Goal: Information Seeking & Learning: Learn about a topic

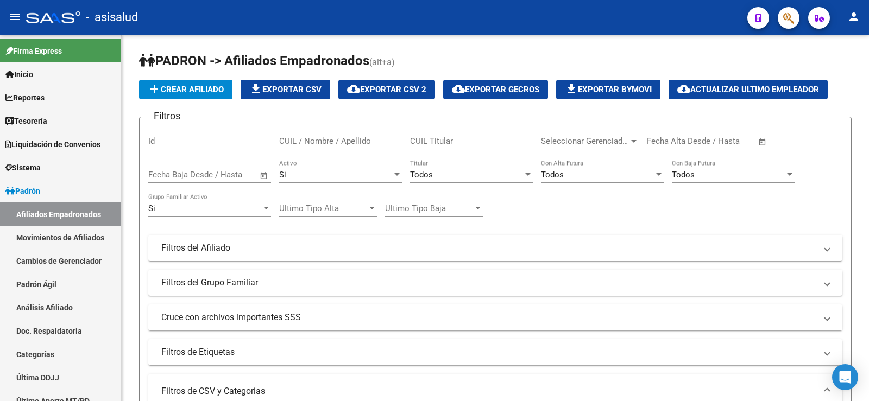
scroll to position [191, 0]
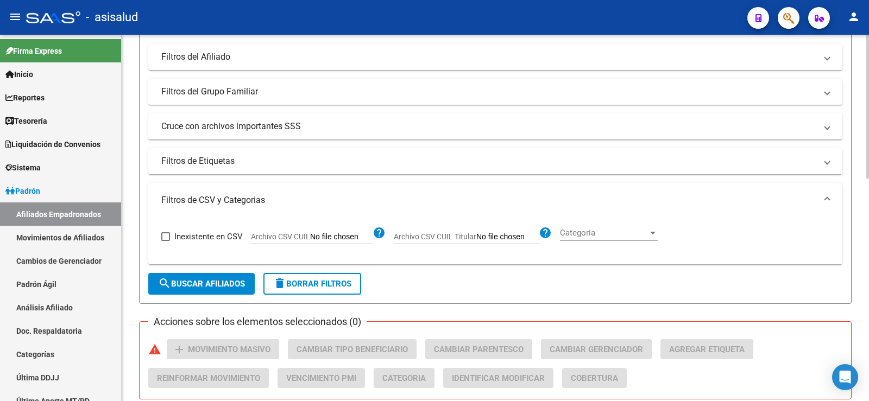
click at [301, 277] on button "delete Borrar Filtros" at bounding box center [312, 284] width 98 height 22
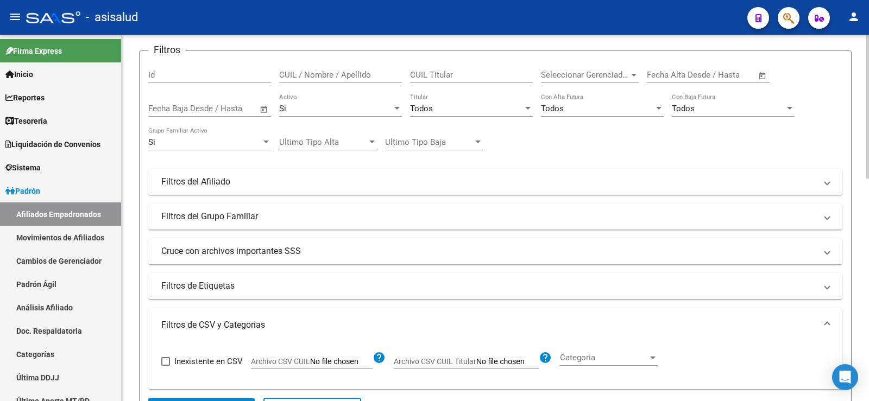
scroll to position [0, 0]
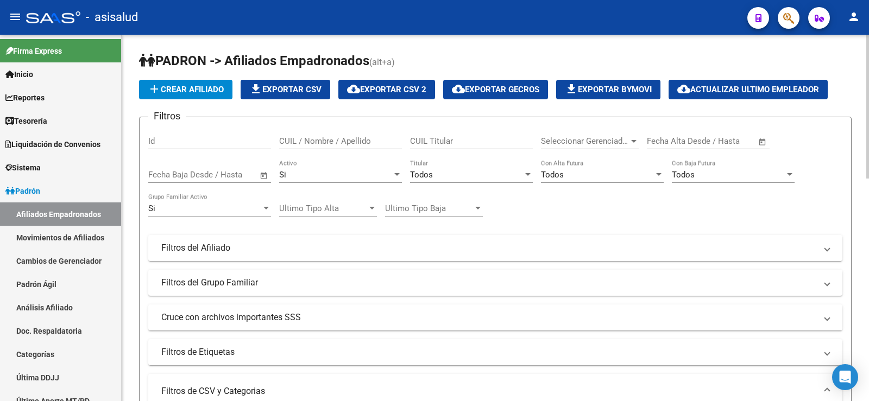
click at [464, 181] on div "Todos Titular" at bounding box center [471, 171] width 123 height 23
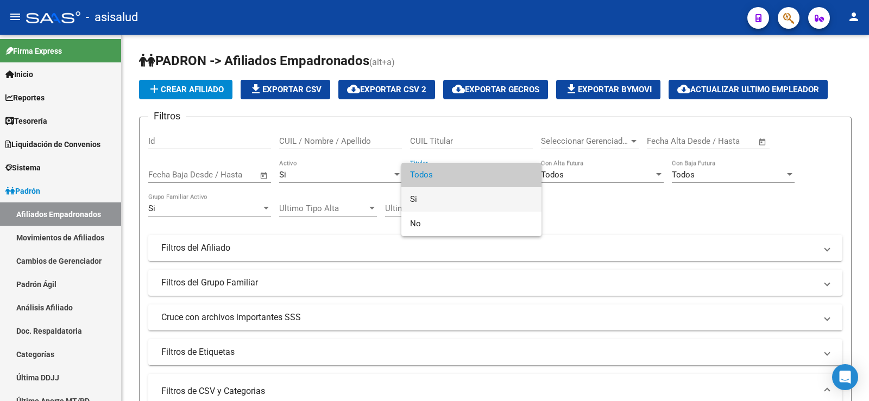
click at [426, 199] on span "Si" at bounding box center [471, 199] width 123 height 24
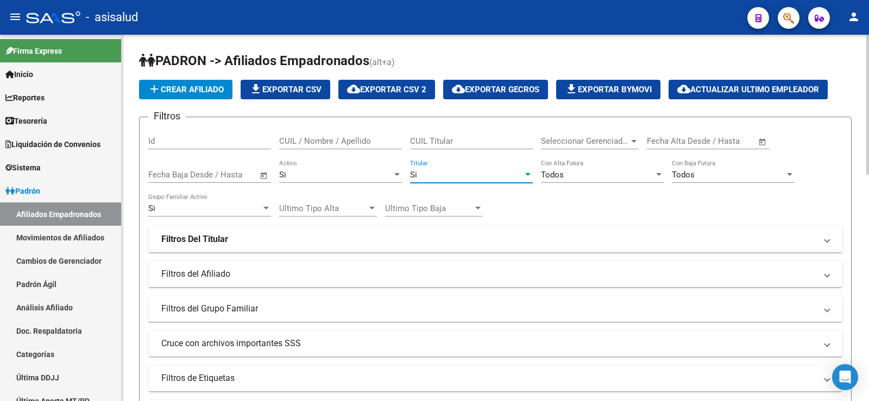
click at [588, 175] on div "Todos" at bounding box center [597, 175] width 113 height 10
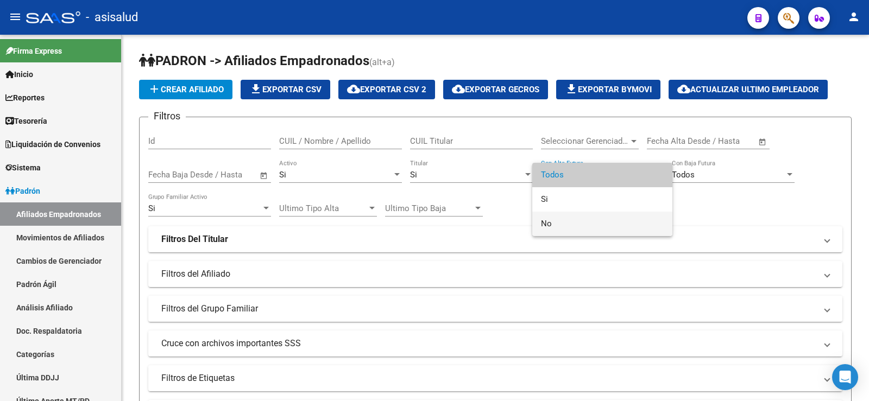
click at [561, 218] on span "No" at bounding box center [602, 224] width 123 height 24
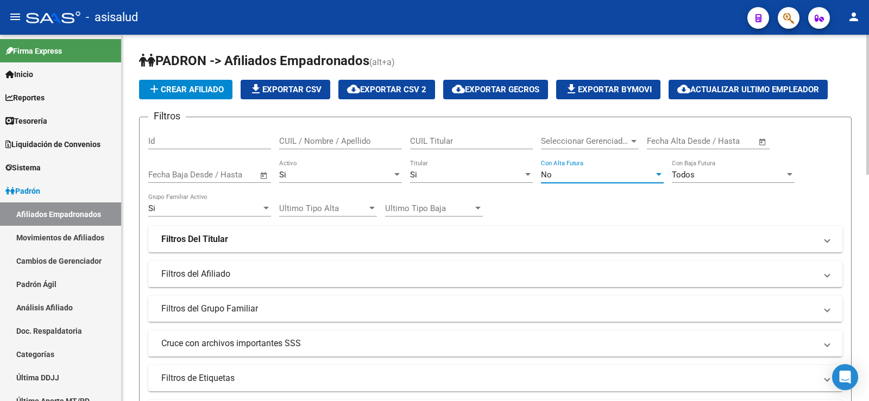
click at [696, 170] on div "Todos" at bounding box center [728, 175] width 113 height 10
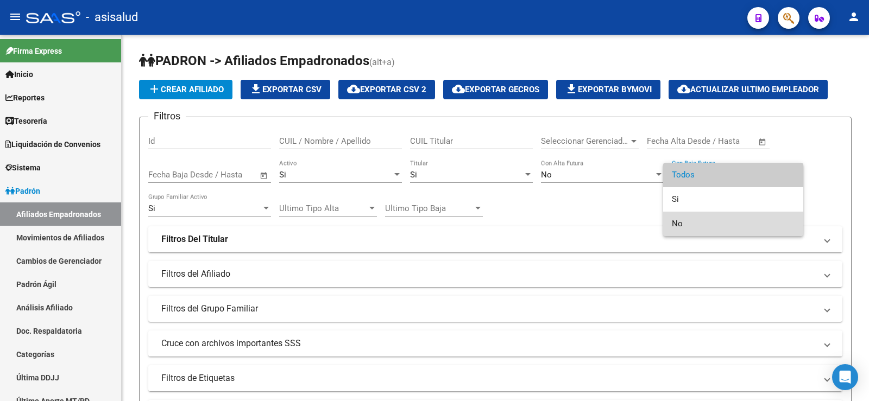
click at [694, 218] on span "No" at bounding box center [733, 224] width 123 height 24
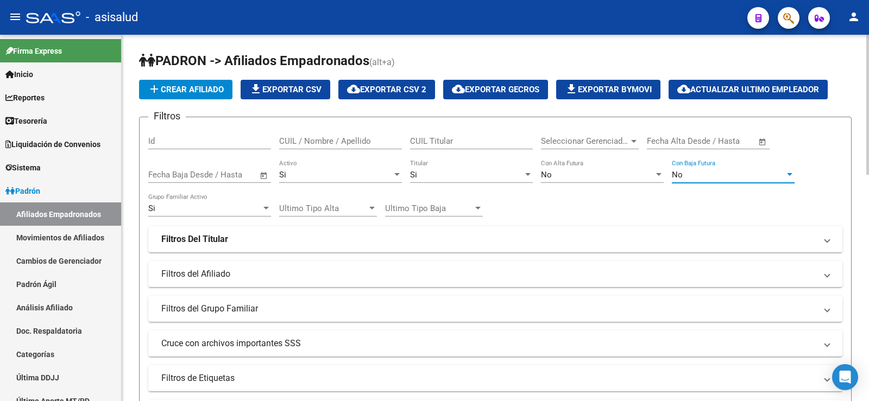
click at [627, 198] on div "Filtros Id CUIL / Nombre / Apellido CUIL Titular Seleccionar Gerenciador Selecc…" at bounding box center [495, 258] width 694 height 265
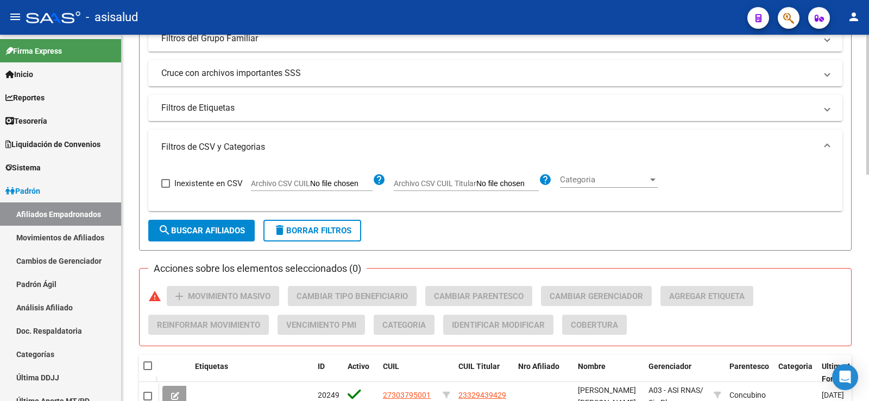
scroll to position [271, 0]
click at [433, 186] on span "Archivo CSV CUIL Titular" at bounding box center [435, 182] width 83 height 9
click at [476, 186] on input "Archivo CSV CUIL Titular" at bounding box center [507, 183] width 62 height 10
type input "C:\fakepath\Para SAAS.csv"
click at [218, 229] on span "search Buscar Afiliados" at bounding box center [201, 230] width 87 height 10
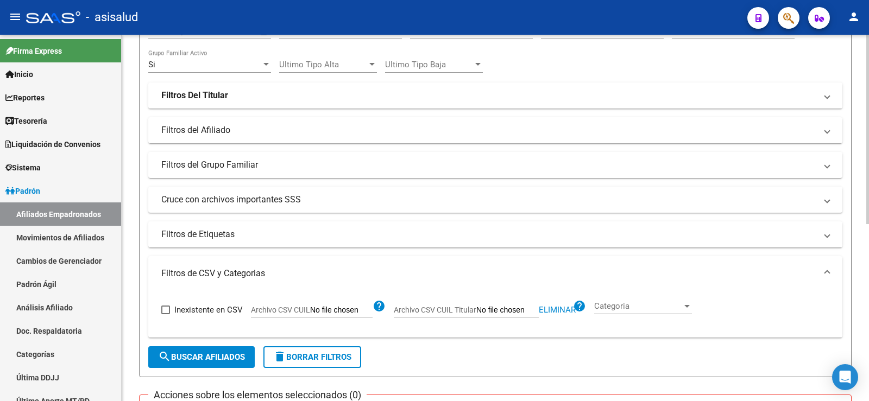
scroll to position [163, 0]
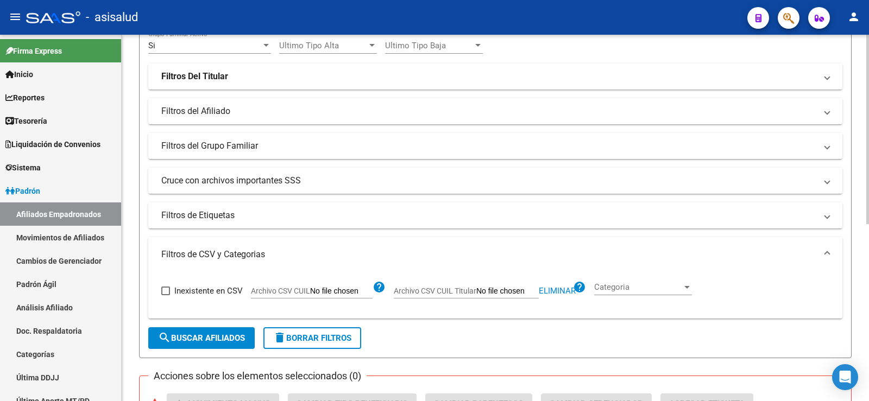
click at [320, 339] on span "delete Borrar Filtros" at bounding box center [312, 338] width 78 height 10
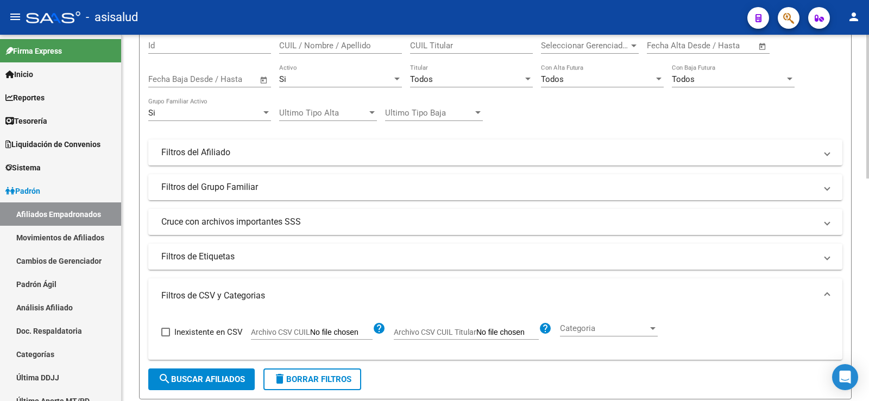
scroll to position [0, 0]
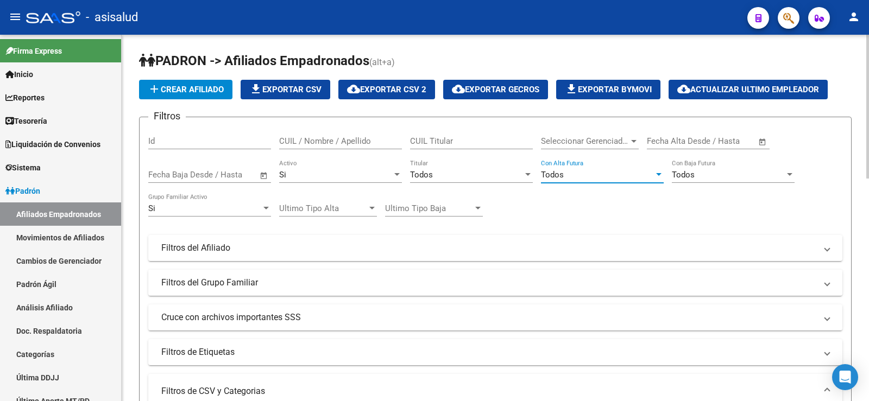
click at [586, 178] on div "Todos" at bounding box center [597, 175] width 113 height 10
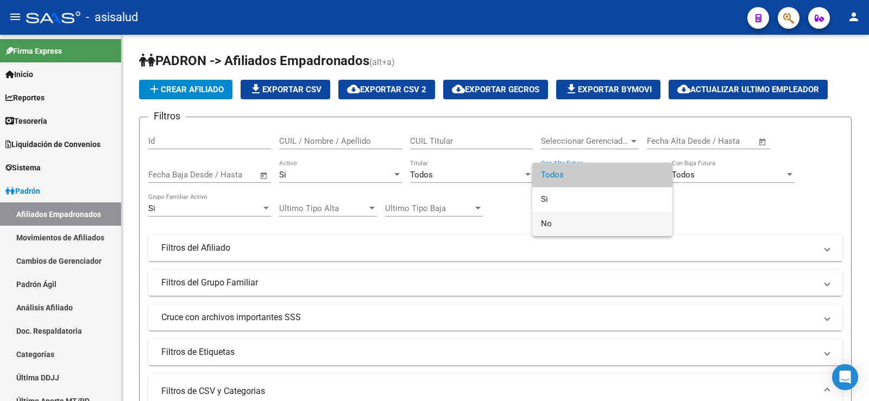
click at [582, 221] on span "No" at bounding box center [602, 224] width 123 height 24
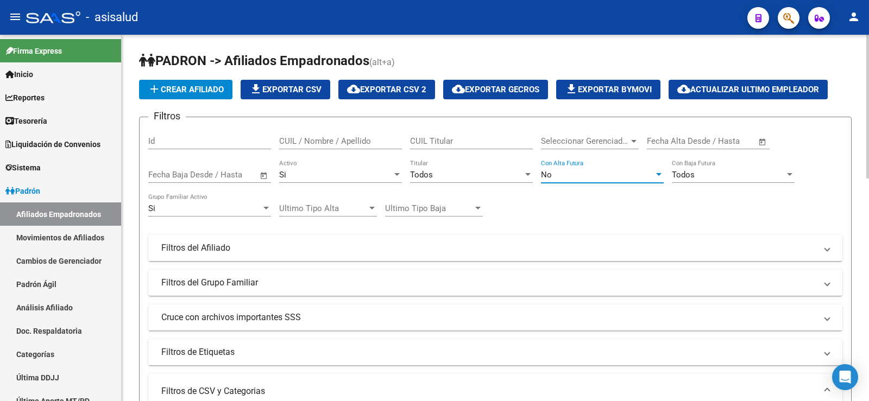
click at [701, 176] on div "Todos" at bounding box center [728, 175] width 113 height 10
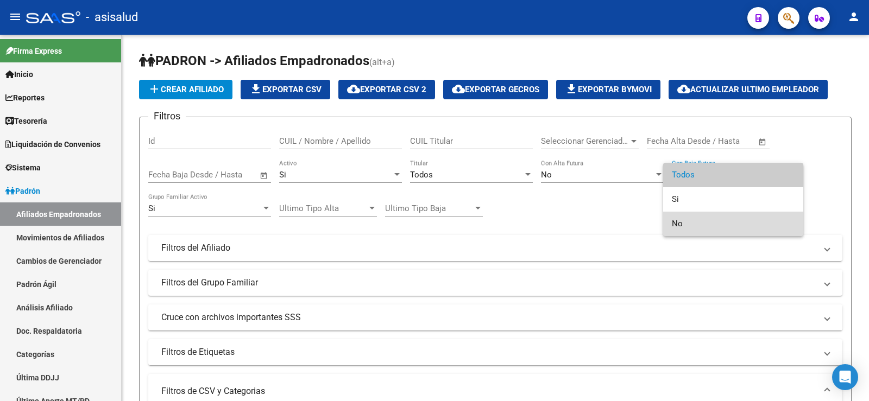
click at [683, 218] on span "No" at bounding box center [733, 224] width 123 height 24
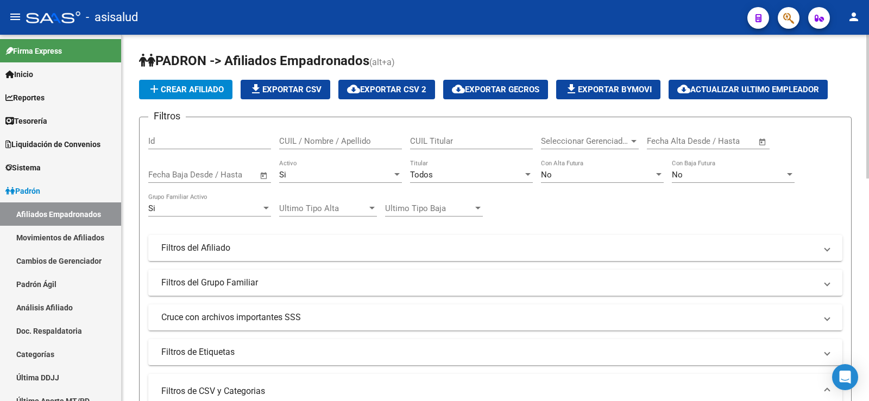
click at [568, 202] on div "Filtros Id CUIL / Nombre / Apellido CUIL Titular Seleccionar Gerenciador Selecc…" at bounding box center [495, 245] width 694 height 239
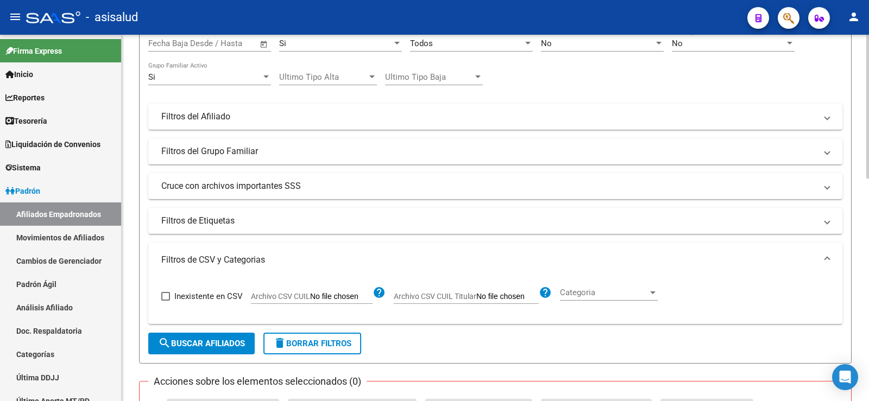
scroll to position [163, 0]
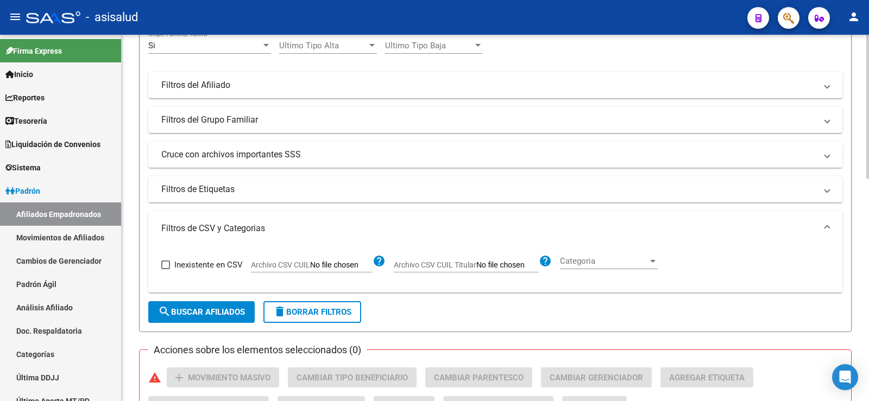
click at [173, 224] on mat-panel-title "Filtros de CSV y Categorias" at bounding box center [488, 229] width 655 height 12
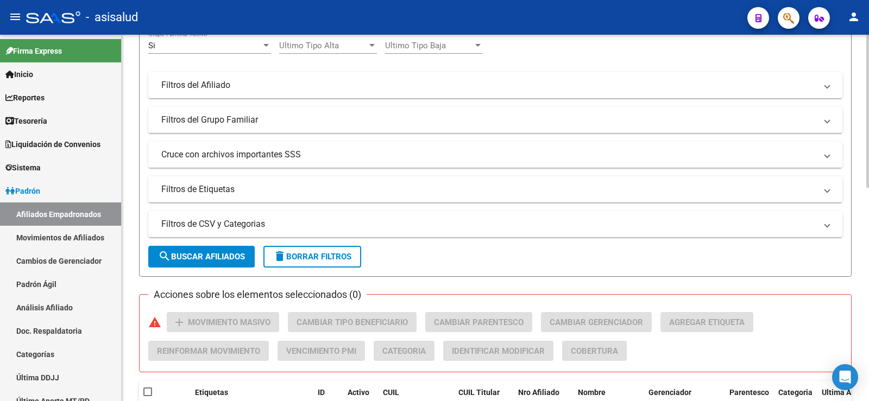
click at [207, 157] on mat-panel-title "Cruce con archivos importantes SSS" at bounding box center [488, 155] width 655 height 12
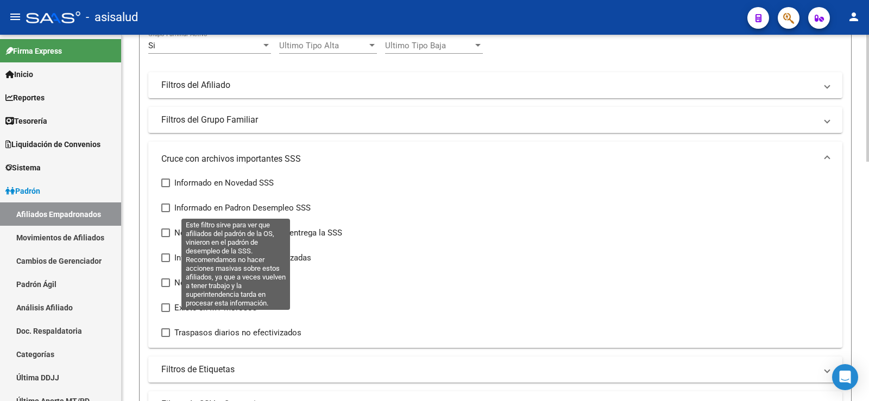
click at [164, 210] on span at bounding box center [165, 208] width 9 height 9
click at [165, 212] on input "Informado en Padron Desempleo SSS" at bounding box center [165, 212] width 1 height 1
checkbox input "true"
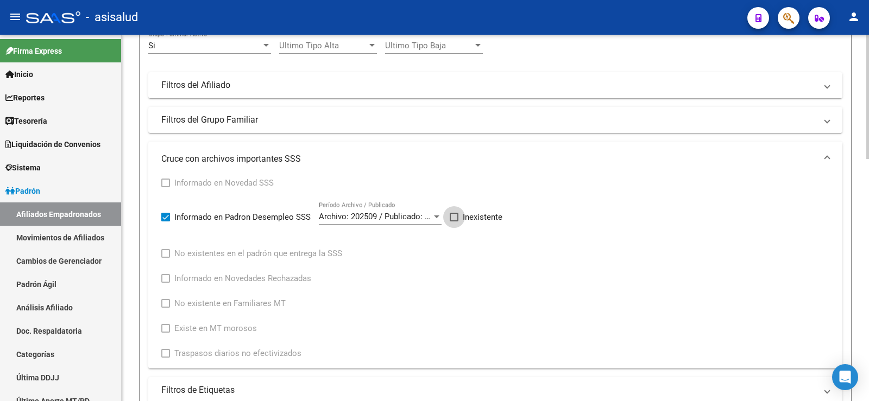
click at [454, 218] on span at bounding box center [453, 217] width 9 height 9
click at [454, 221] on input "Inexistente" at bounding box center [453, 221] width 1 height 1
checkbox input "true"
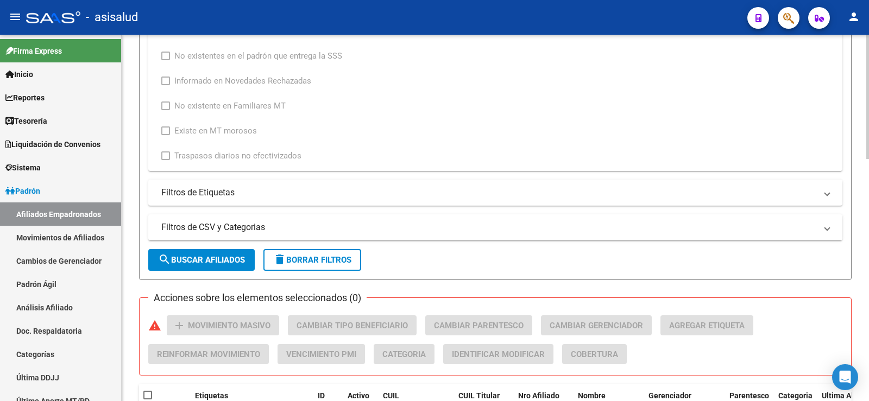
scroll to position [380, 0]
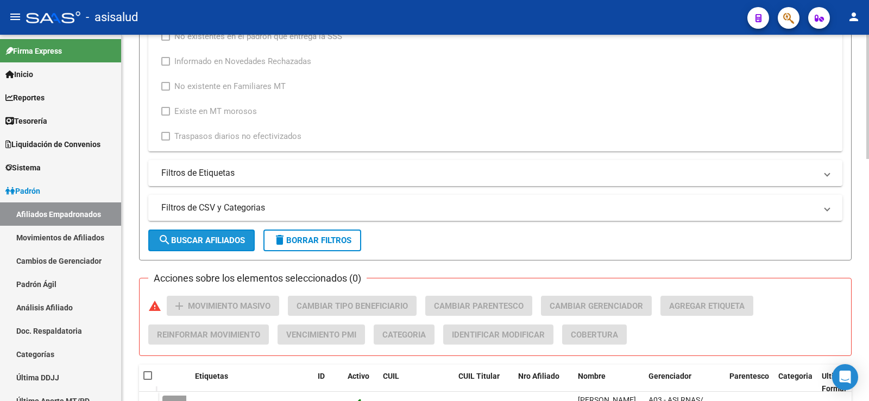
click at [213, 238] on span "search Buscar Afiliados" at bounding box center [201, 241] width 87 height 10
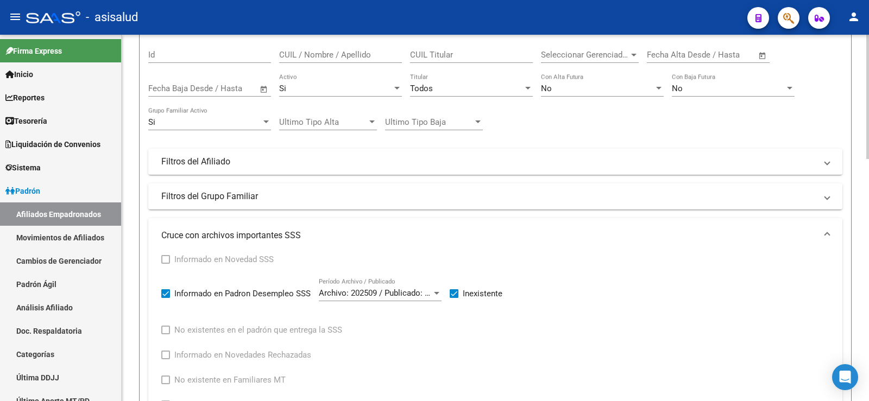
scroll to position [54, 0]
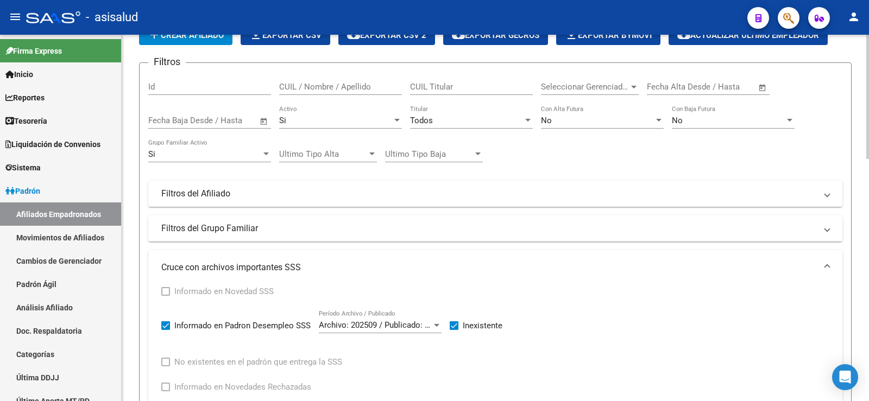
click at [231, 200] on mat-expansion-panel-header "Filtros del Afiliado" at bounding box center [495, 194] width 694 height 26
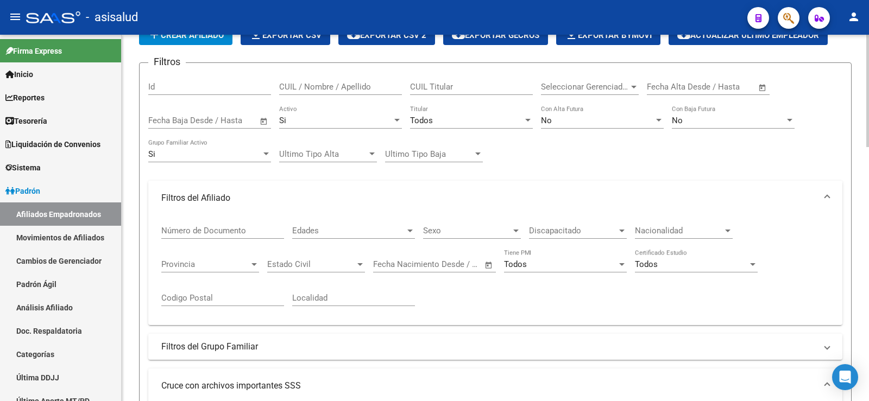
click at [234, 193] on mat-panel-title "Filtros del Afiliado" at bounding box center [488, 198] width 655 height 12
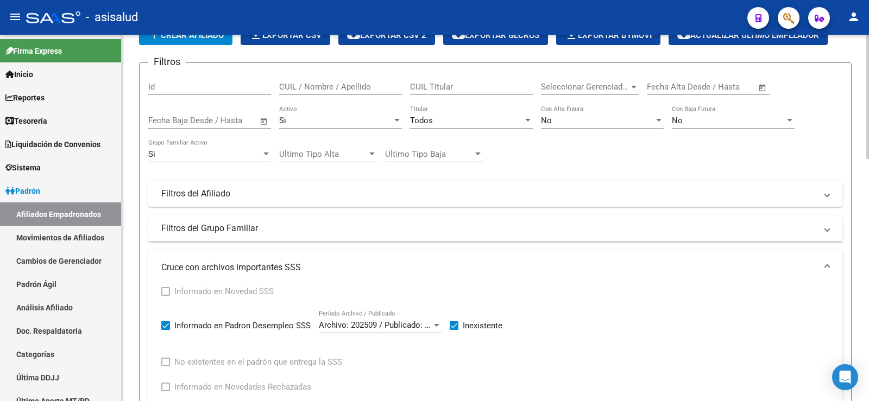
click at [230, 223] on mat-panel-title "Filtros del Grupo Familiar" at bounding box center [488, 229] width 655 height 12
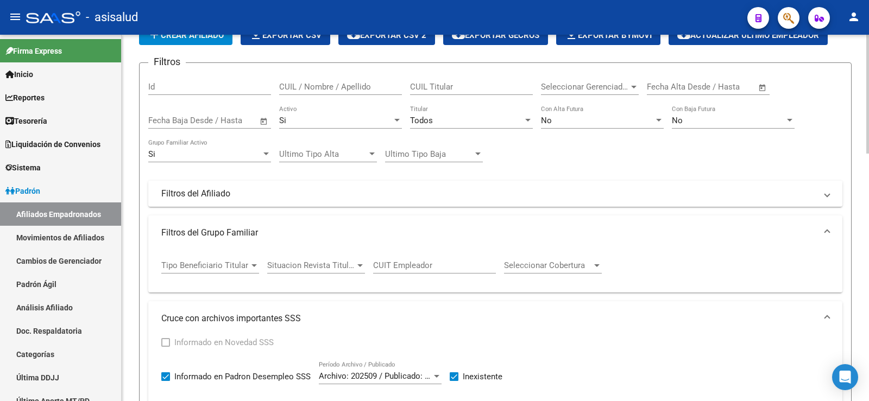
click at [238, 272] on div "Tipo Beneficiario Titular Tipo Beneficiario Titular" at bounding box center [210, 261] width 98 height 23
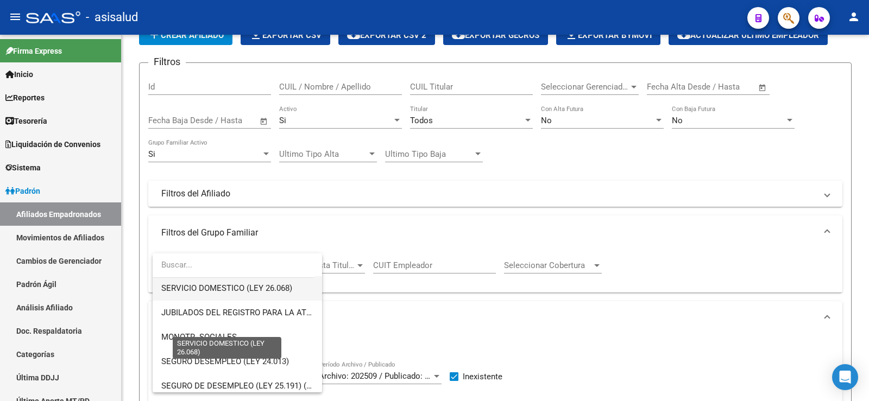
scroll to position [163, 0]
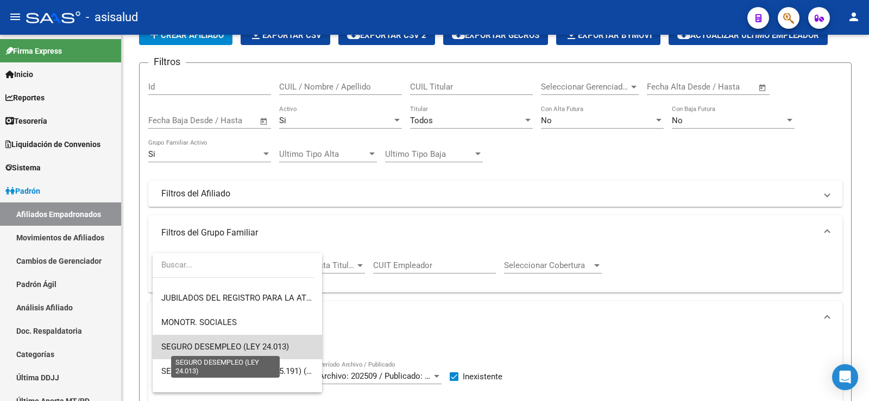
click at [250, 347] on span "SEGURO DESEMPLEO (LEY 24.013)" at bounding box center [225, 347] width 128 height 10
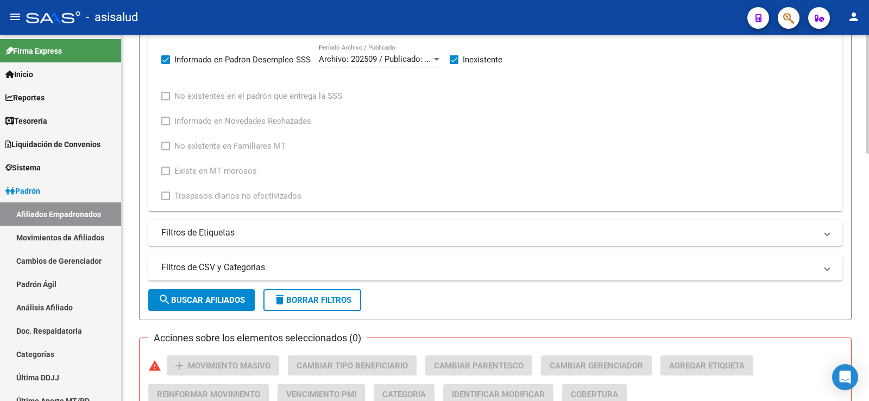
scroll to position [380, 0]
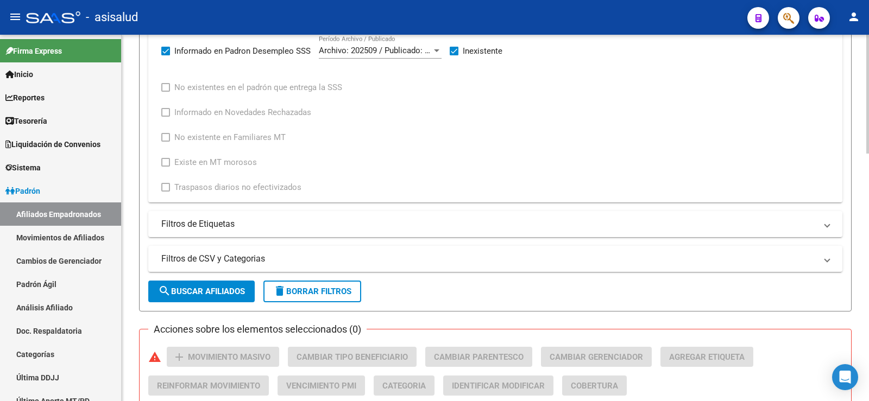
click at [238, 292] on span "search Buscar Afiliados" at bounding box center [201, 292] width 87 height 10
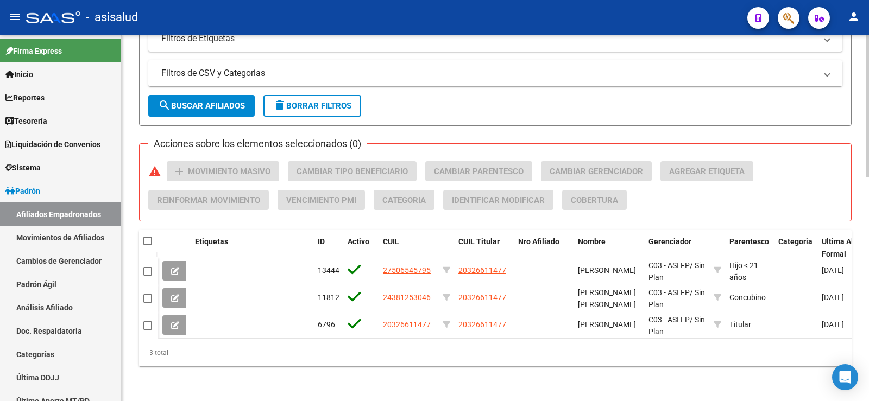
scroll to position [574, 0]
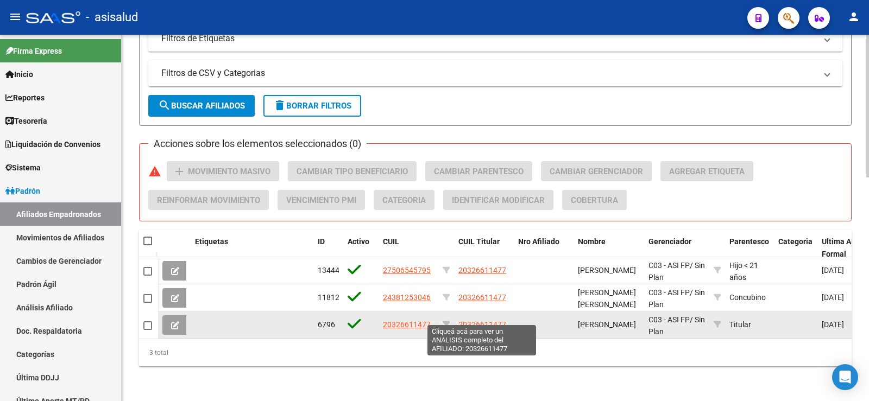
click at [478, 320] on span "20326611477" at bounding box center [482, 324] width 48 height 9
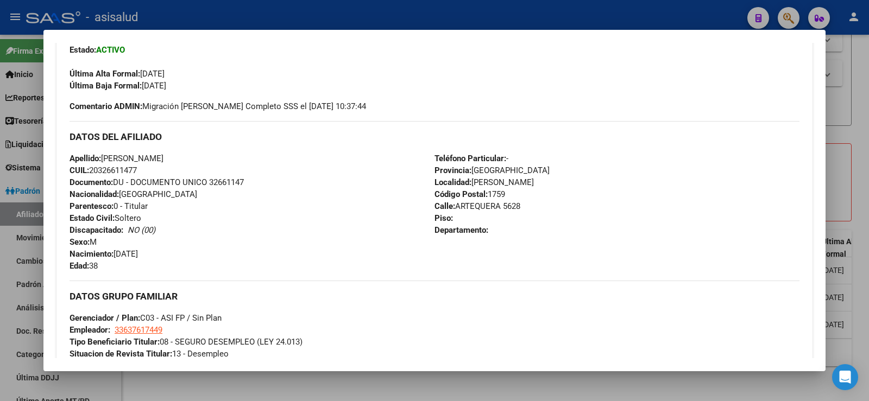
scroll to position [271, 0]
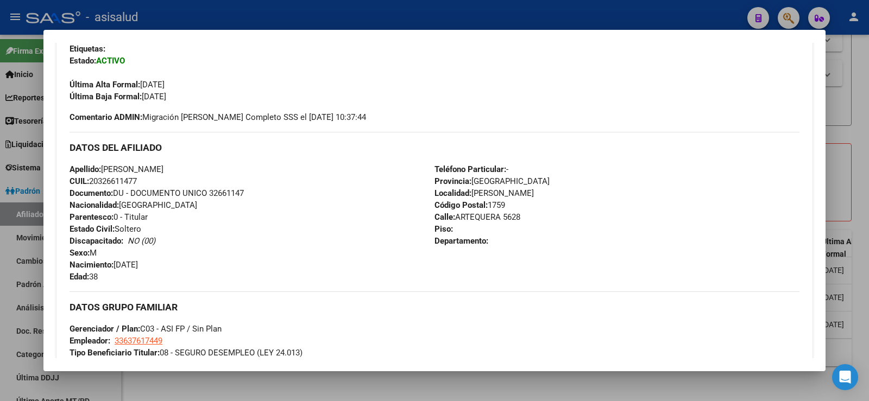
click at [135, 183] on span "CUIL: 20326611477" at bounding box center [102, 181] width 67 height 10
copy span "20326611477"
click at [312, 207] on div "Apellido: WALTER ISMAEL MAIDANA CUIL: 20326611477 Documento: DU - DOCUMENTO UNI…" at bounding box center [251, 222] width 365 height 119
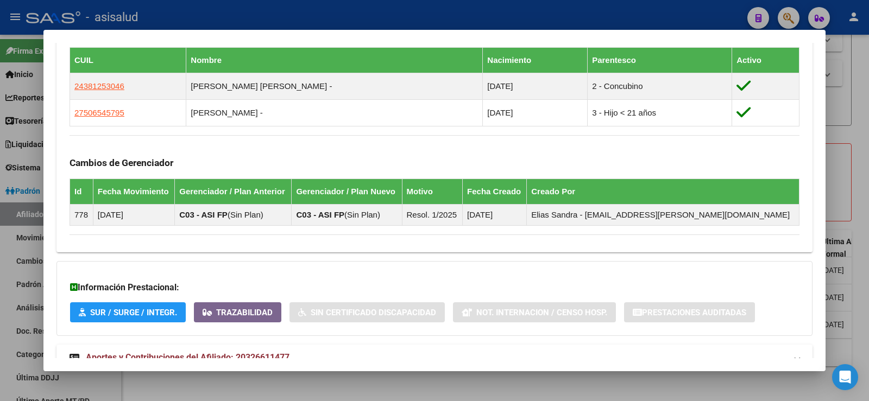
scroll to position [641, 0]
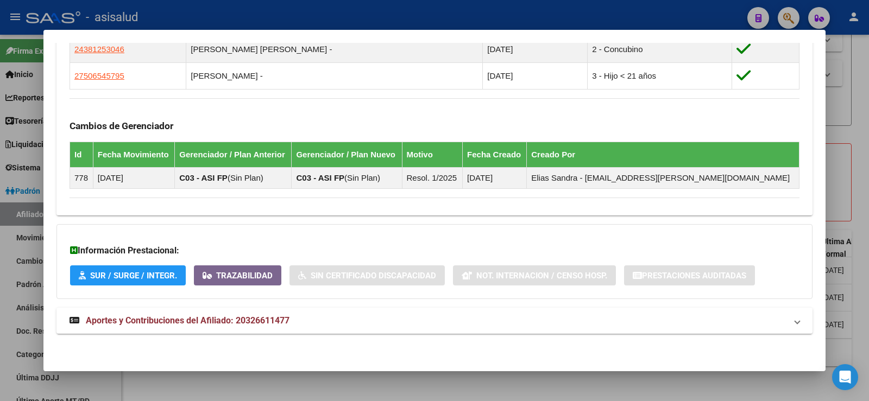
drag, startPoint x: 242, startPoint y: 322, endPoint x: 261, endPoint y: 263, distance: 62.5
click at [243, 322] on span "Aportes y Contribuciones del Afiliado: 20326611477" at bounding box center [188, 320] width 204 height 10
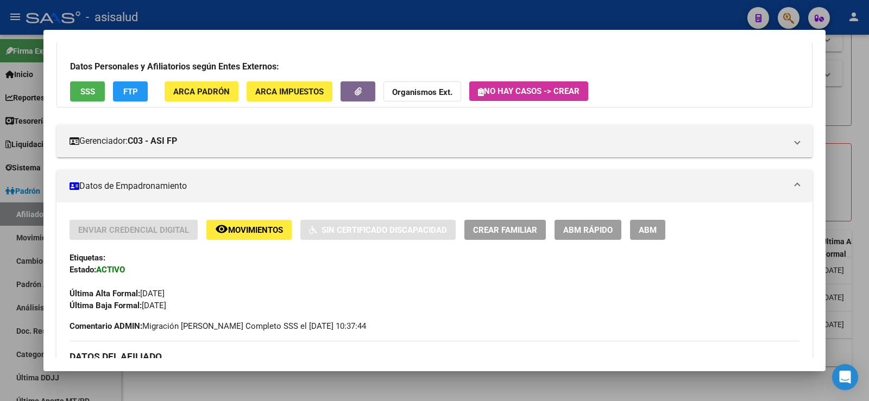
scroll to position [43, 0]
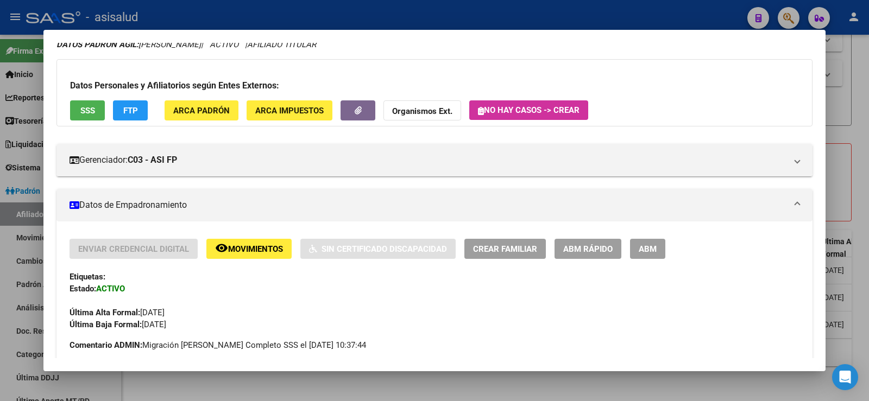
click at [580, 248] on span "ABM Rápido" at bounding box center [587, 249] width 49 height 10
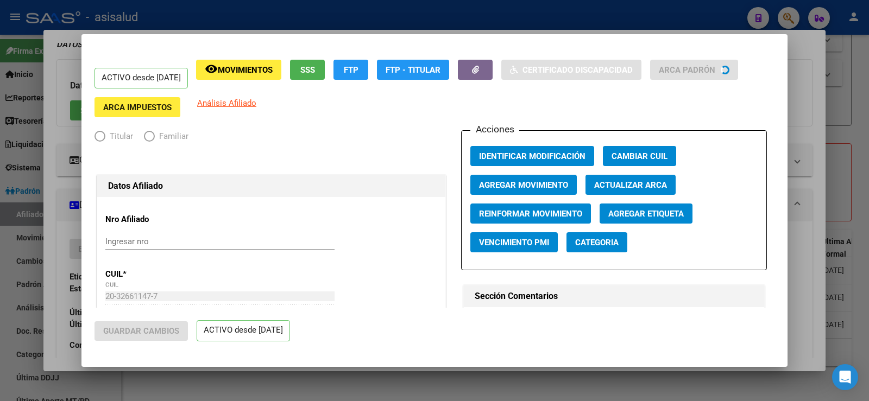
radio input "true"
type input "33-63761744-9"
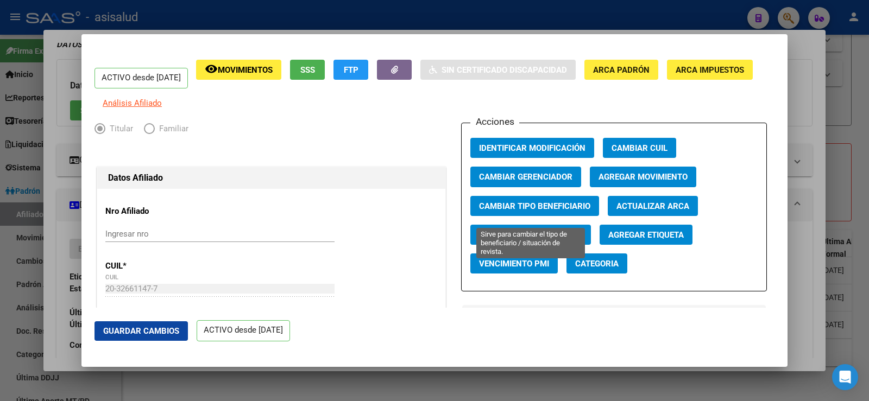
click at [572, 211] on span "Cambiar Tipo Beneficiario" at bounding box center [534, 206] width 111 height 10
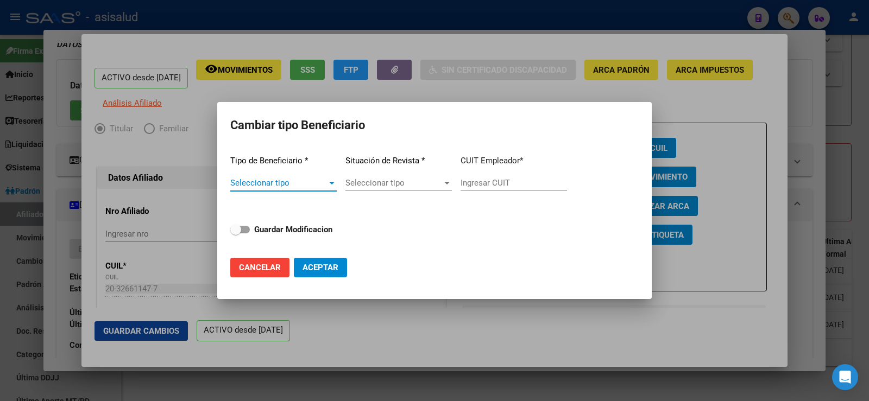
click at [315, 185] on span "Seleccionar tipo" at bounding box center [278, 183] width 97 height 10
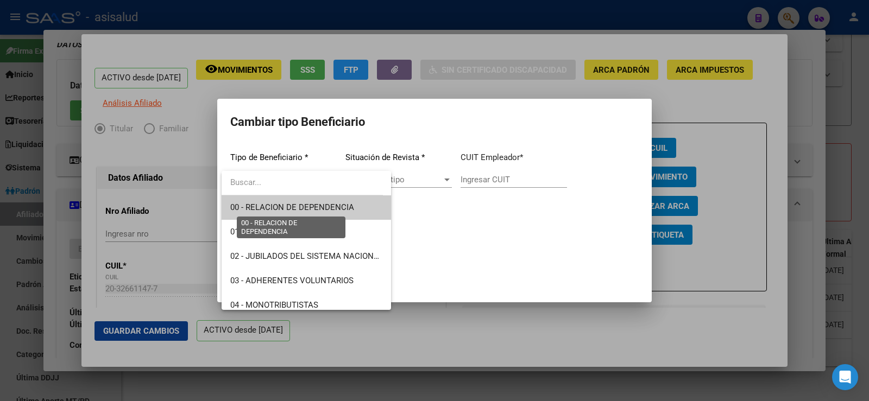
click at [288, 209] on span "00 - RELACION DE DEPENDENCIA" at bounding box center [292, 207] width 124 height 10
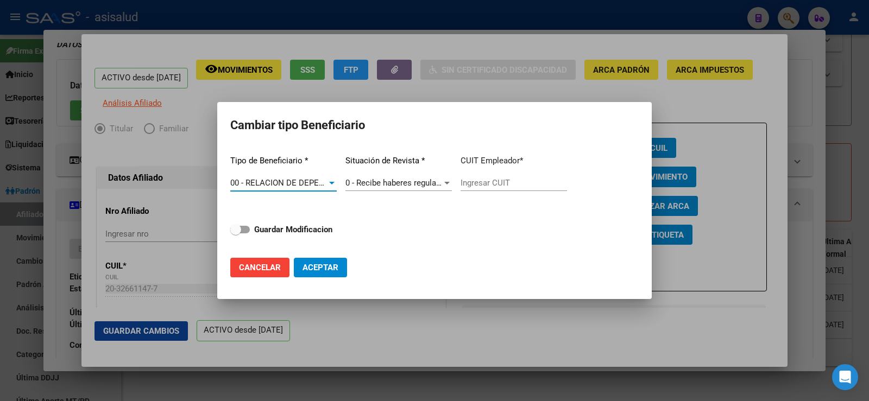
type input "30-70949938-2"
click at [238, 227] on span at bounding box center [235, 229] width 11 height 11
click at [236, 233] on input "Guardar Modificacion" at bounding box center [235, 233] width 1 height 1
checkbox input "true"
click at [324, 259] on button "Aceptar" at bounding box center [320, 268] width 53 height 20
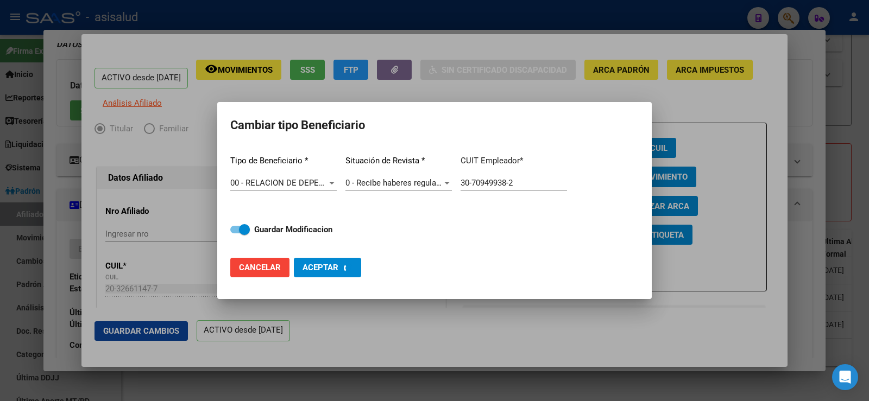
type input "30-70949938-2"
checkbox input "false"
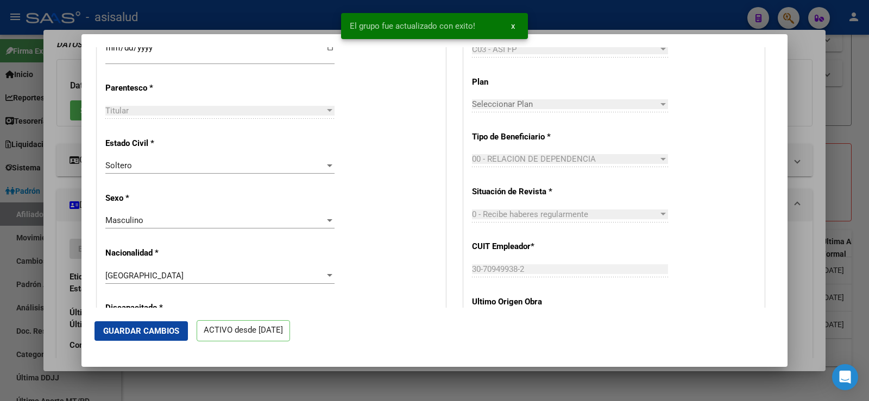
scroll to position [543, 0]
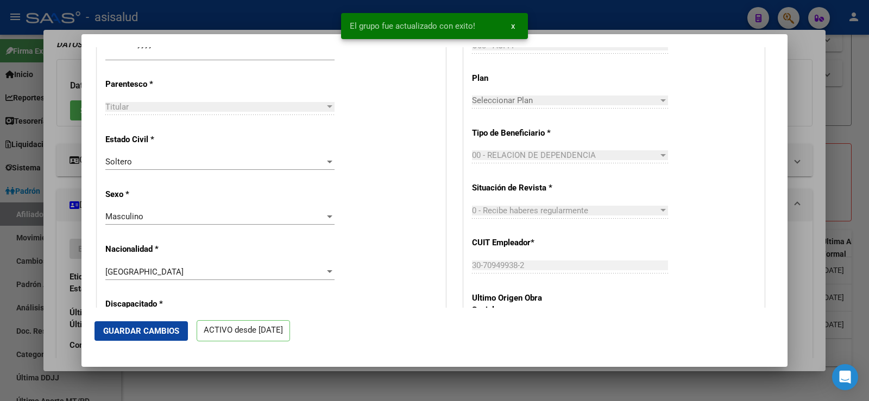
click at [167, 333] on span "Guardar Cambios" at bounding box center [141, 331] width 76 height 10
click at [814, 111] on div at bounding box center [434, 200] width 869 height 401
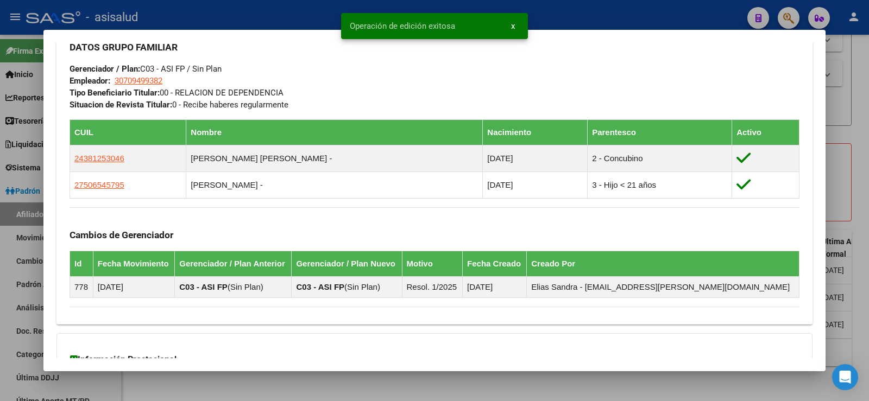
scroll to position [532, 0]
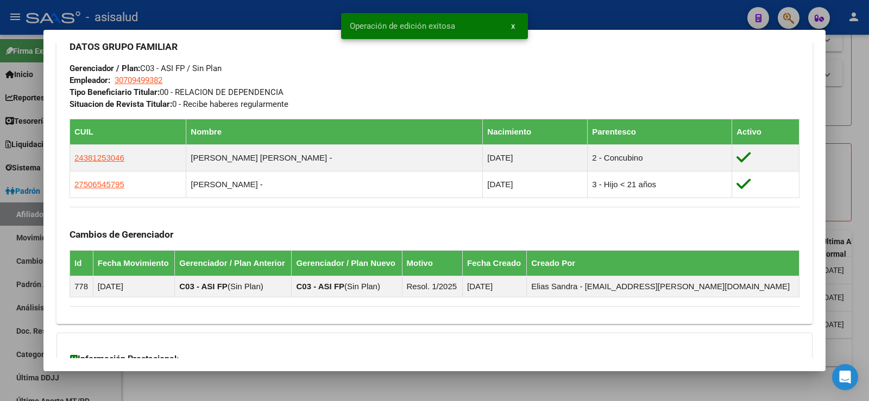
click at [868, 113] on div at bounding box center [434, 200] width 869 height 401
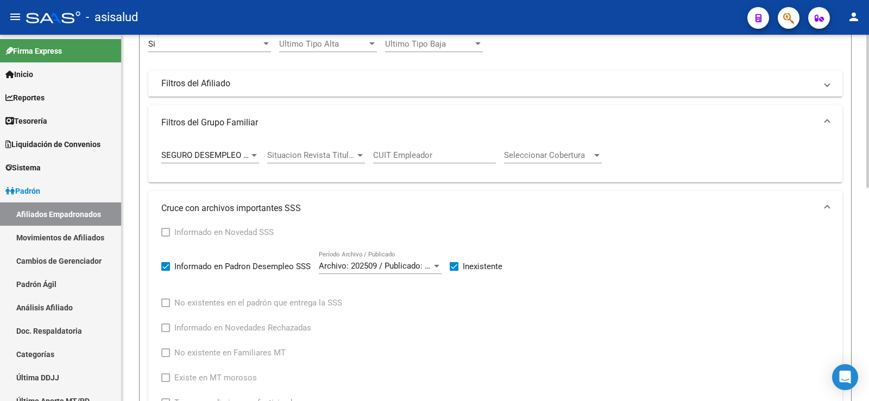
scroll to position [131, 0]
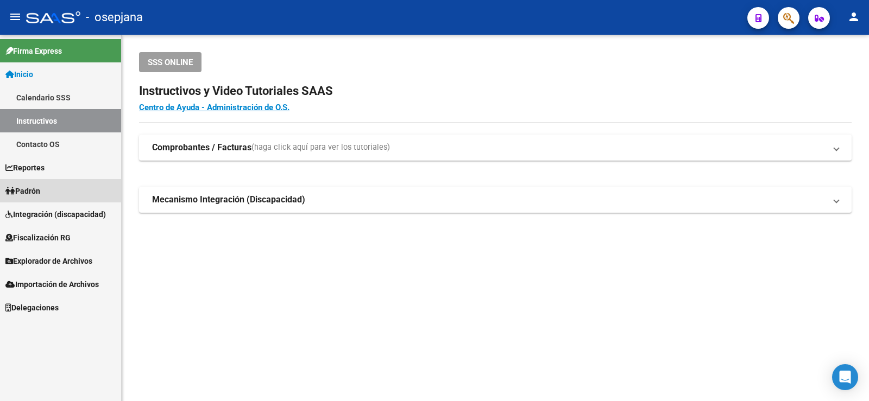
click at [38, 191] on span "Padrón" at bounding box center [22, 191] width 35 height 12
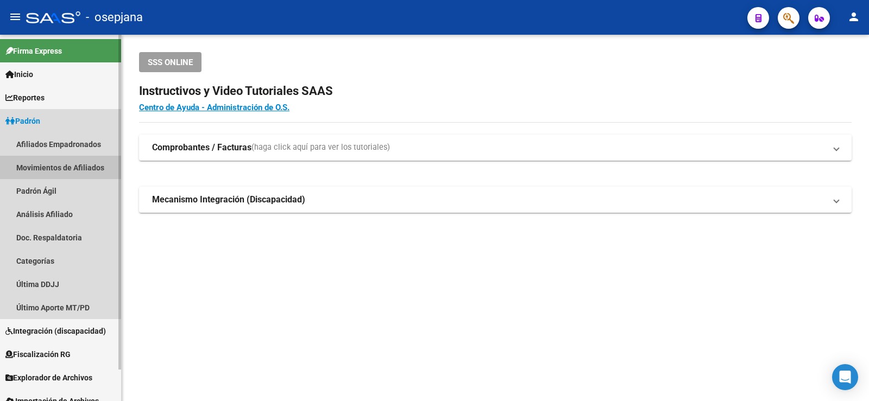
click at [66, 164] on link "Movimientos de Afiliados" at bounding box center [60, 167] width 121 height 23
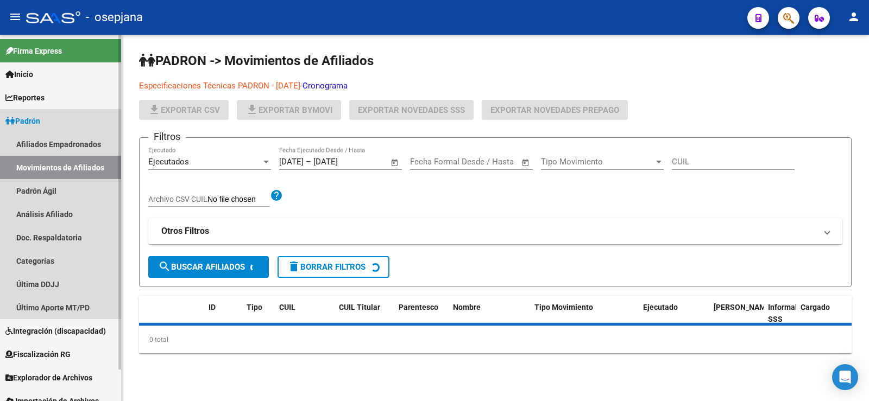
click at [66, 164] on link "Movimientos de Afiliados" at bounding box center [60, 167] width 121 height 23
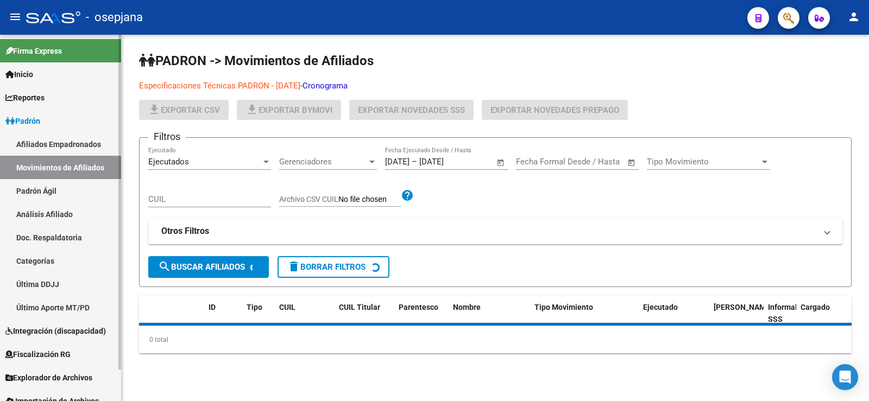
click at [68, 141] on link "Afiliados Empadronados" at bounding box center [60, 143] width 121 height 23
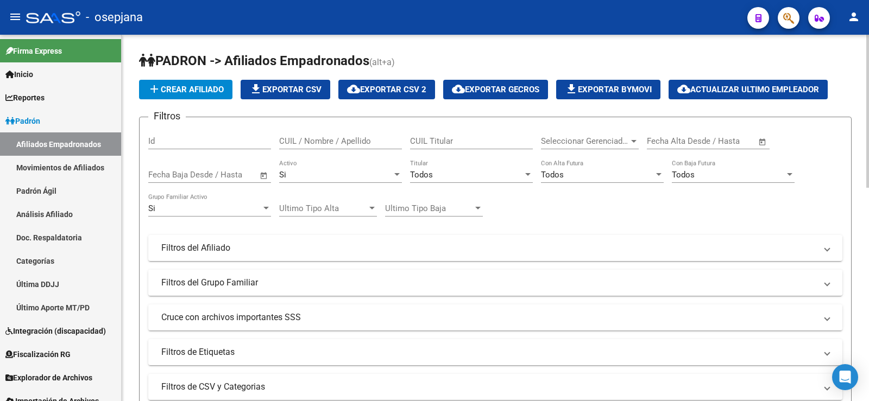
click at [484, 176] on div "Todos" at bounding box center [466, 175] width 113 height 10
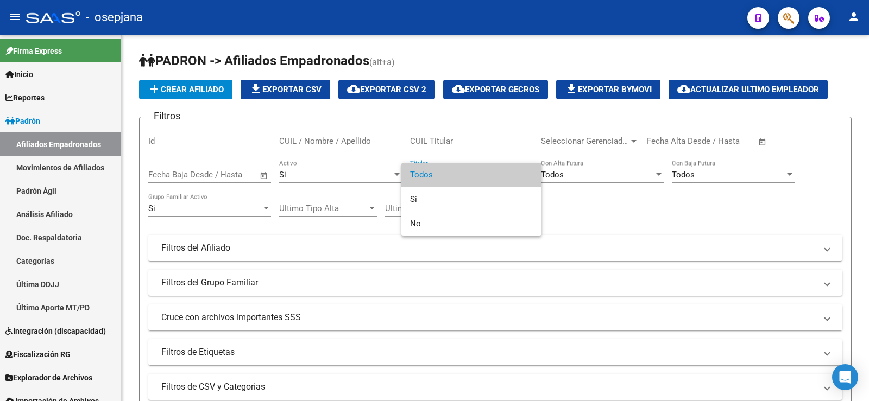
drag, startPoint x: 448, startPoint y: 169, endPoint x: 540, endPoint y: 178, distance: 92.7
click at [448, 169] on span "Todos" at bounding box center [471, 175] width 123 height 24
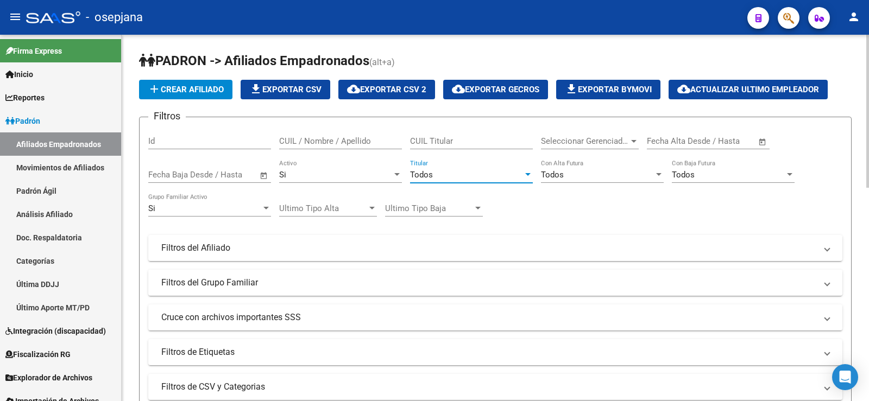
click at [547, 178] on span "Todos" at bounding box center [552, 175] width 23 height 10
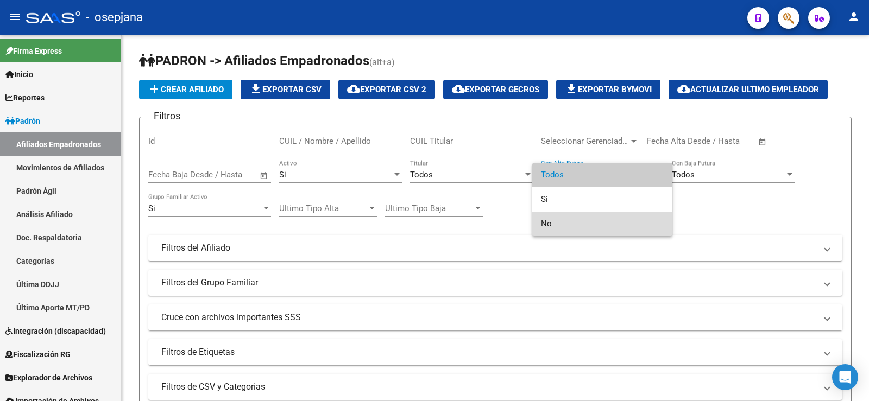
click at [549, 223] on span "No" at bounding box center [602, 224] width 123 height 24
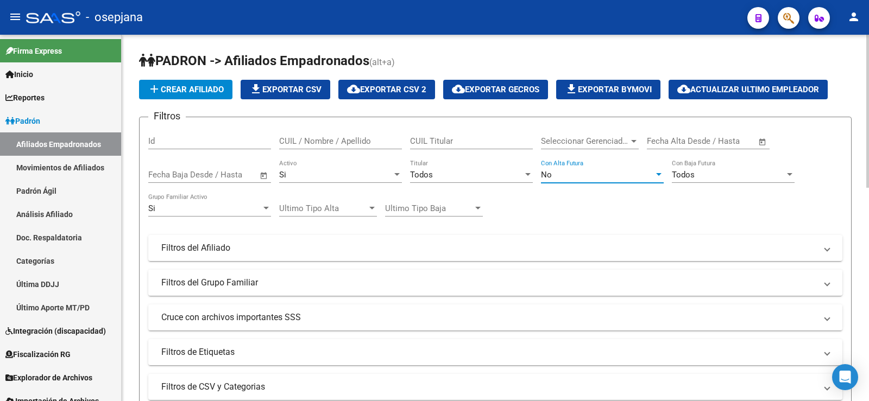
click at [699, 169] on div "Todos Con Baja Futura" at bounding box center [733, 171] width 123 height 23
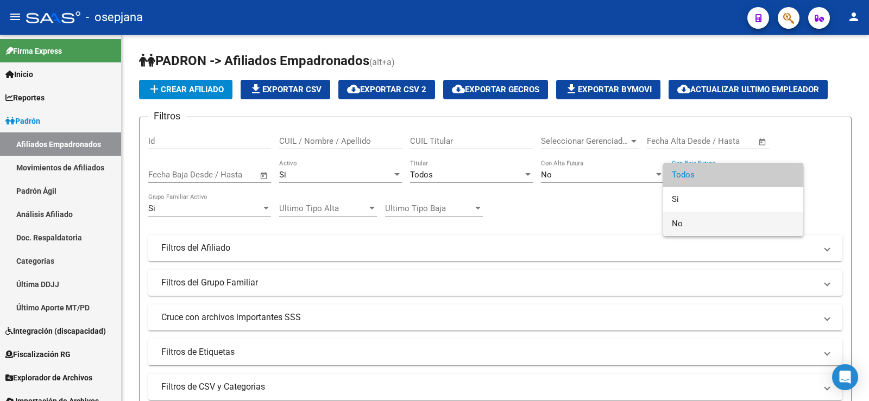
click at [689, 221] on span "No" at bounding box center [733, 224] width 123 height 24
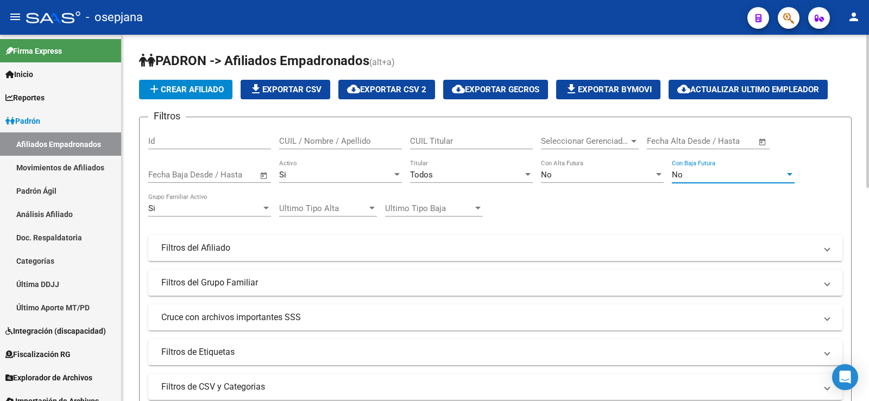
click at [593, 195] on div "Filtros Id CUIL / Nombre / Apellido CUIL Titular Seleccionar Gerenciador Selecc…" at bounding box center [495, 245] width 694 height 239
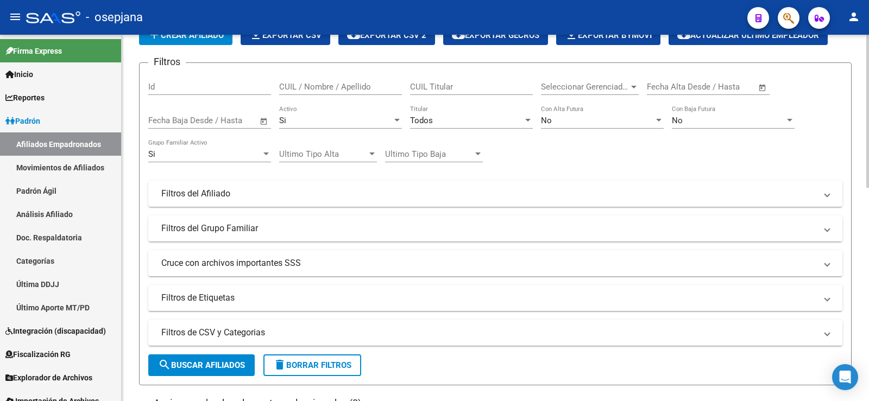
click at [214, 224] on mat-panel-title "Filtros del Grupo Familiar" at bounding box center [488, 229] width 655 height 12
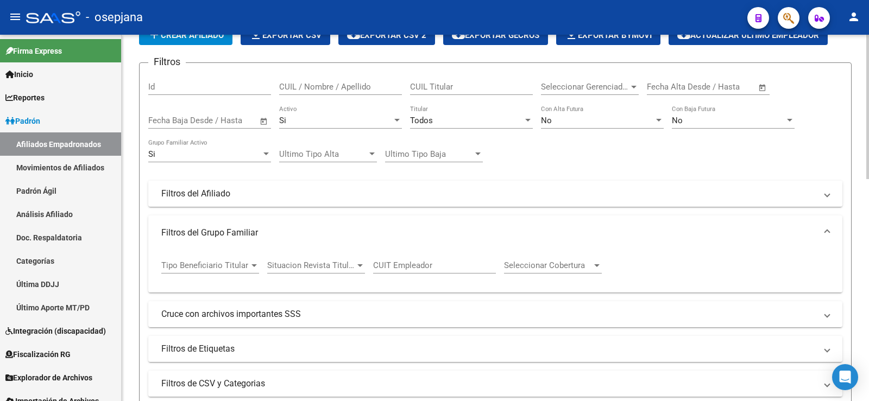
click at [214, 262] on span "Tipo Beneficiario Titular" at bounding box center [205, 266] width 88 height 10
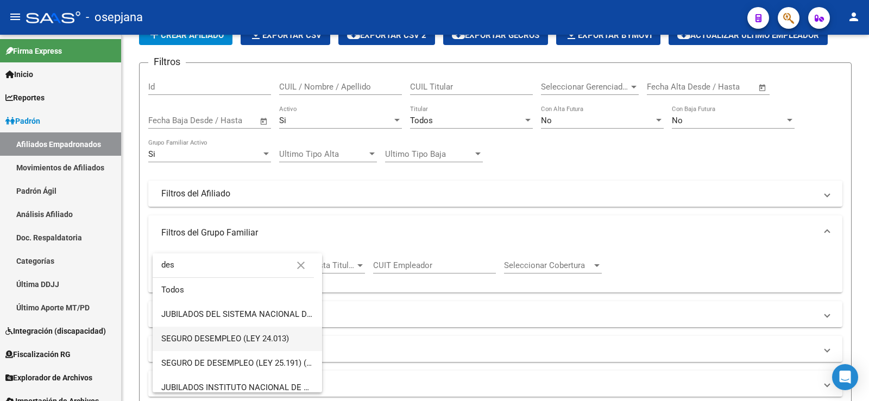
type input "des"
click at [219, 332] on span "SEGURO DESEMPLEO (LEY 24.013)" at bounding box center [237, 339] width 152 height 24
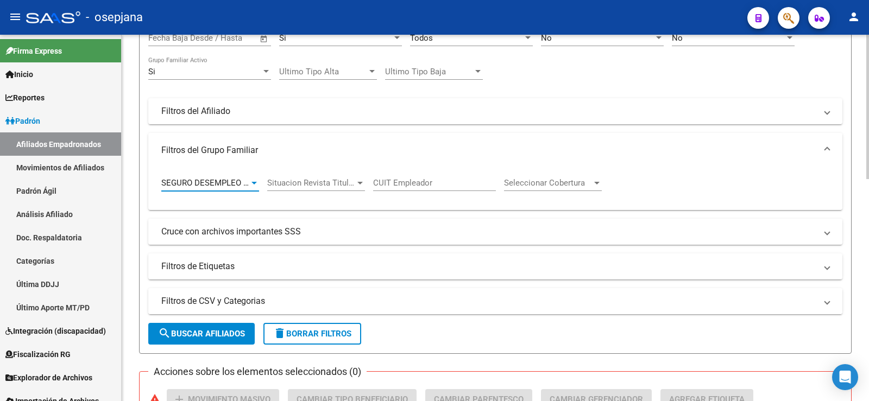
scroll to position [163, 0]
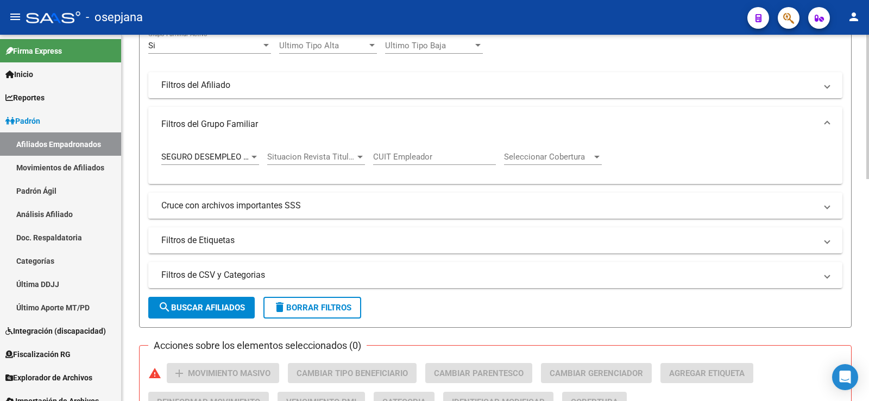
click at [221, 208] on mat-panel-title "Cruce con archivos importantes SSS" at bounding box center [488, 206] width 655 height 12
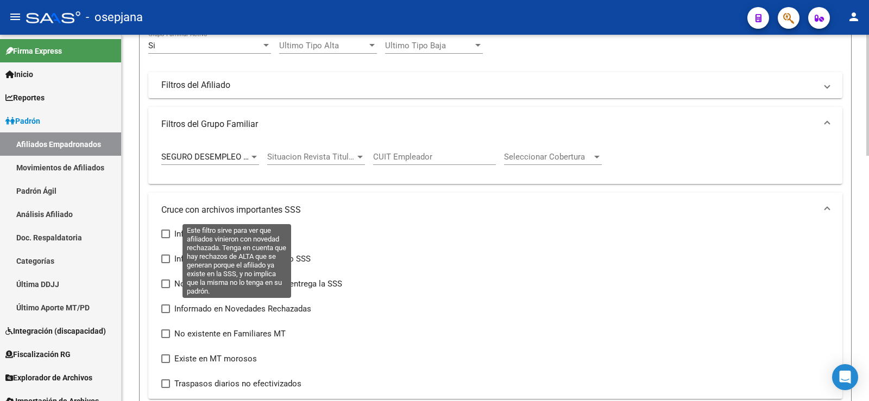
scroll to position [217, 0]
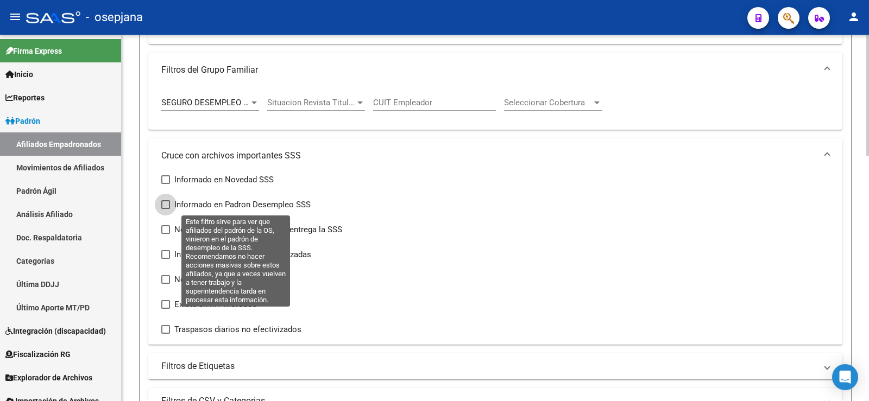
click at [164, 204] on span at bounding box center [165, 204] width 9 height 9
click at [165, 209] on input "Informado en Padron Desempleo SSS" at bounding box center [165, 209] width 1 height 1
checkbox input "true"
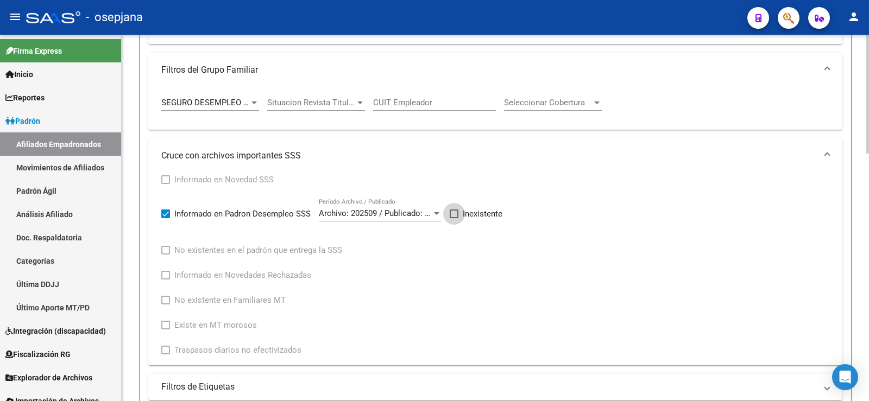
click at [457, 214] on span at bounding box center [453, 214] width 9 height 9
click at [454, 218] on input "Inexistente" at bounding box center [453, 218] width 1 height 1
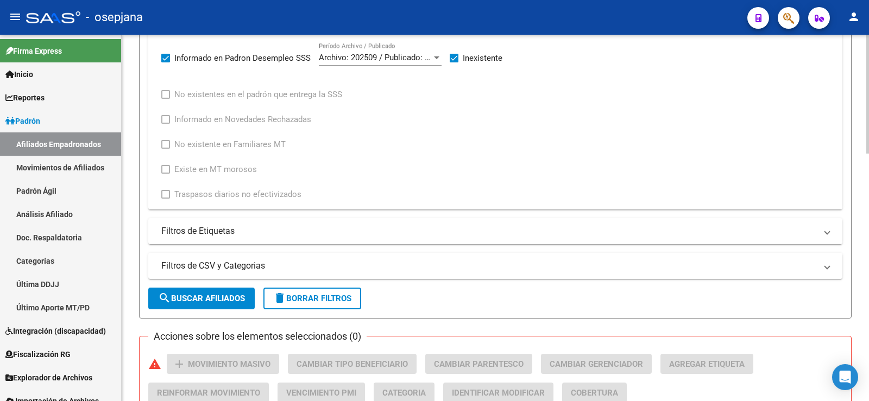
scroll to position [380, 0]
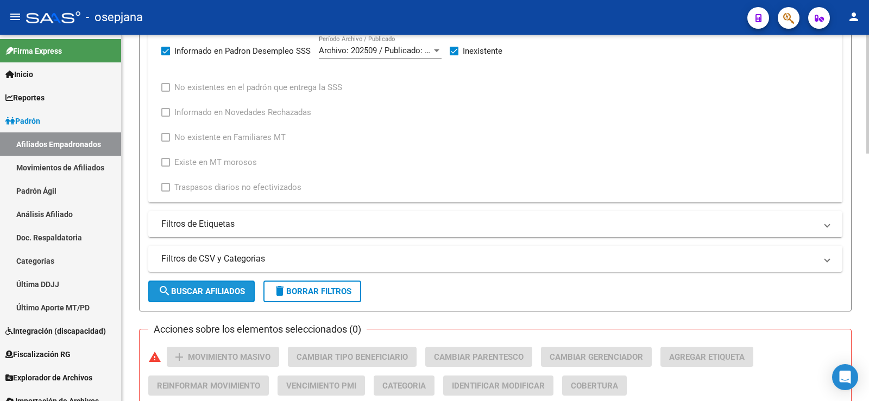
click at [239, 286] on button "search Buscar Afiliados" at bounding box center [201, 292] width 106 height 22
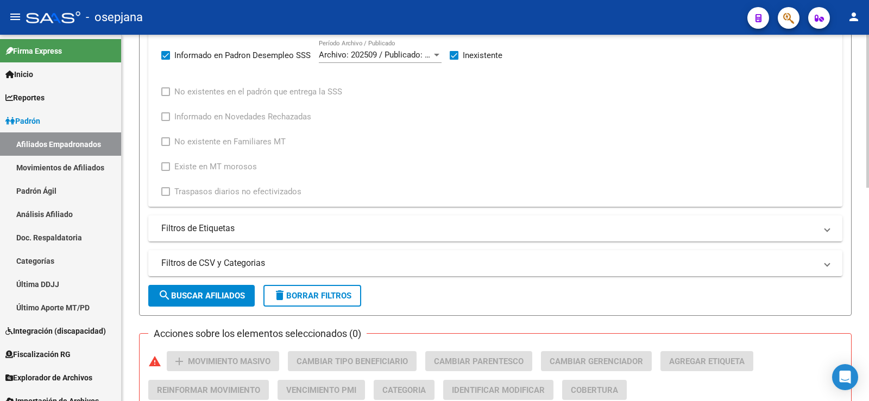
scroll to position [186, 0]
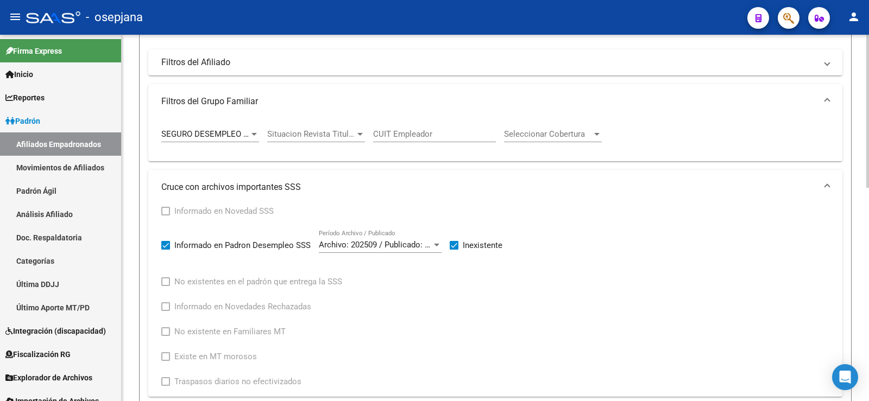
click at [453, 246] on span at bounding box center [453, 245] width 9 height 9
click at [453, 250] on input "Inexistente" at bounding box center [453, 250] width 1 height 1
checkbox input "false"
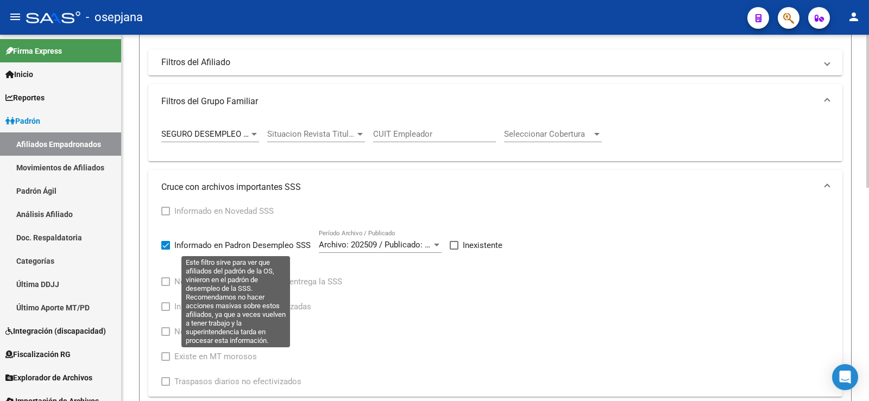
click at [167, 246] on span at bounding box center [165, 245] width 9 height 9
click at [166, 250] on input "Informado en Padron Desempleo SSS" at bounding box center [165, 250] width 1 height 1
checkbox input "false"
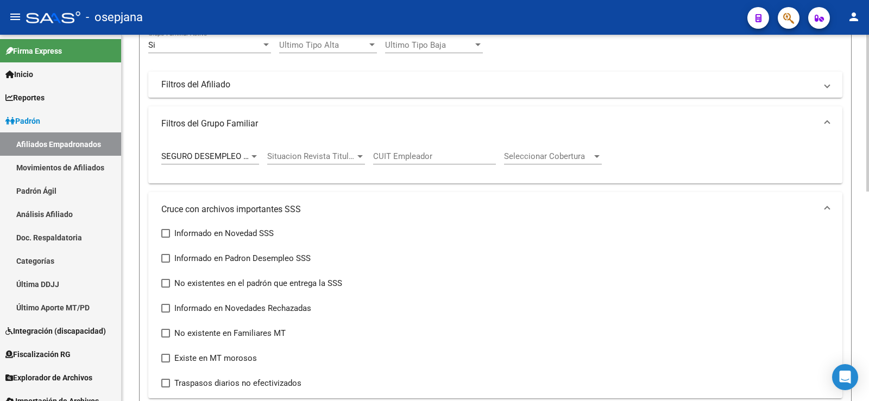
scroll to position [271, 0]
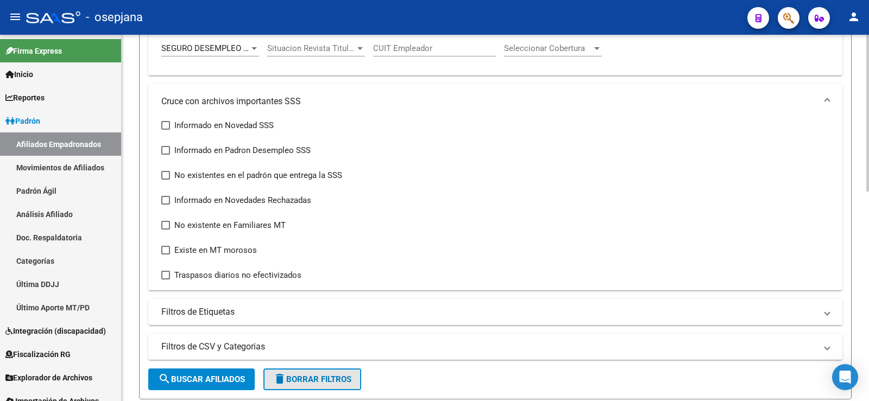
click at [327, 372] on button "delete Borrar Filtros" at bounding box center [312, 380] width 98 height 22
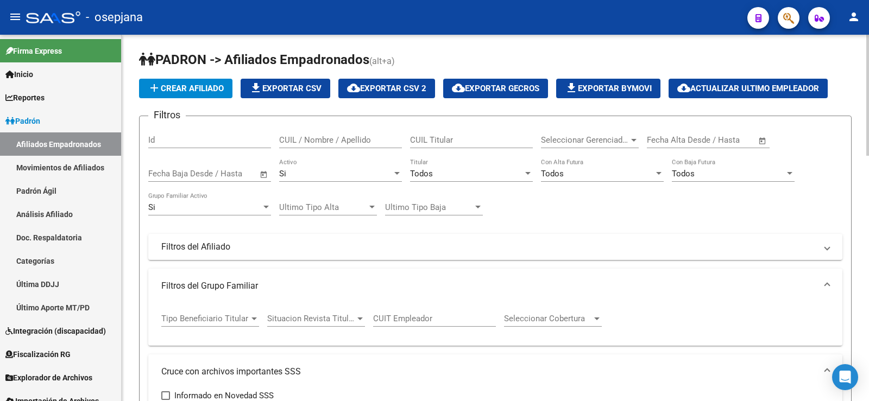
scroll to position [0, 0]
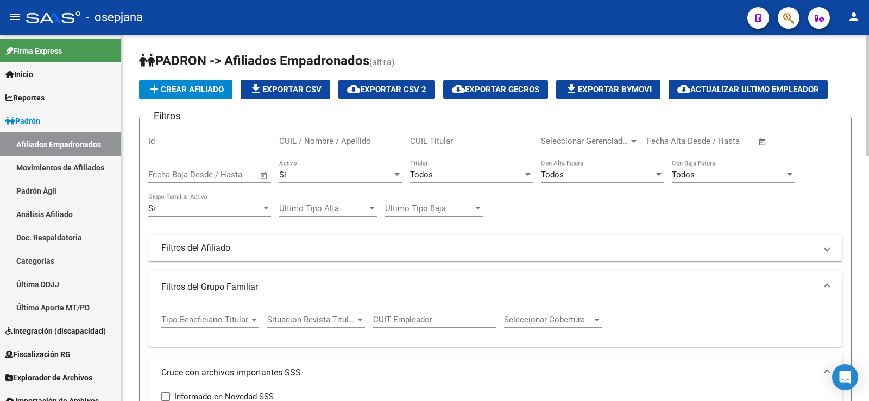
click at [443, 170] on div "Todos" at bounding box center [466, 175] width 113 height 10
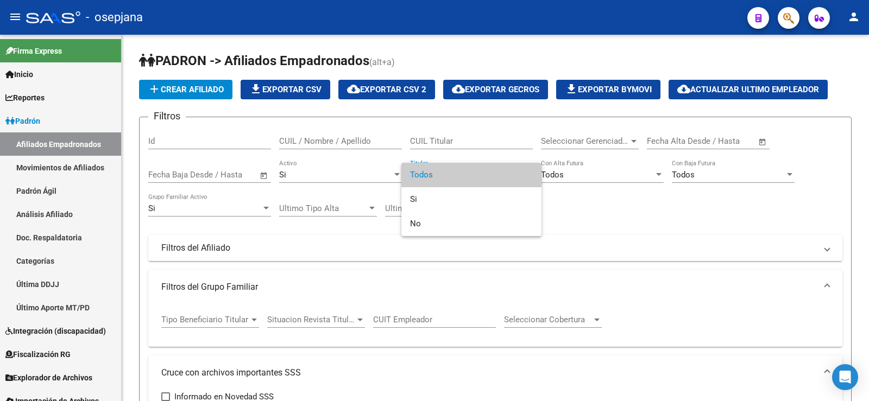
drag, startPoint x: 444, startPoint y: 169, endPoint x: 496, endPoint y: 183, distance: 54.4
click at [444, 169] on span "Todos" at bounding box center [471, 175] width 123 height 24
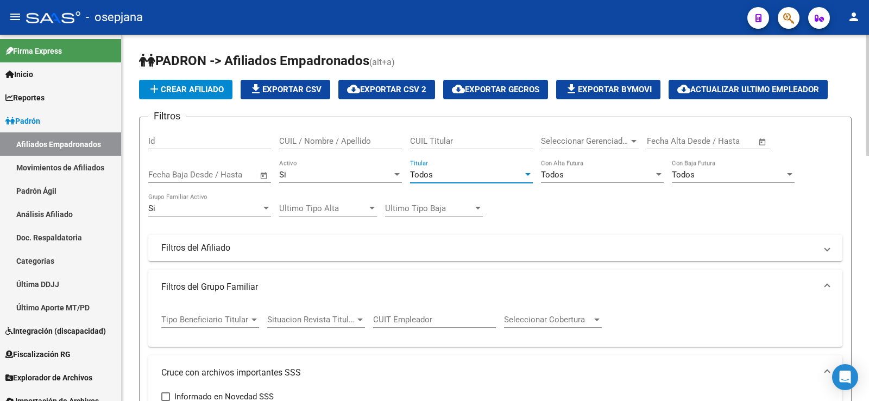
click at [565, 175] on div "Todos" at bounding box center [597, 175] width 113 height 10
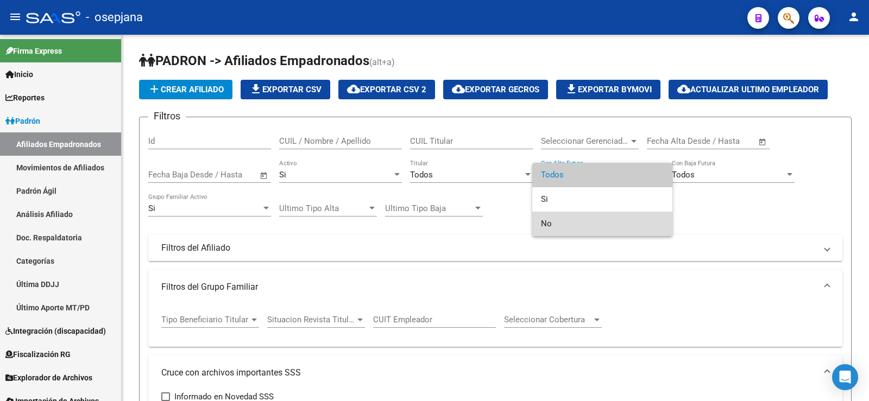
click at [550, 227] on span "No" at bounding box center [602, 224] width 123 height 24
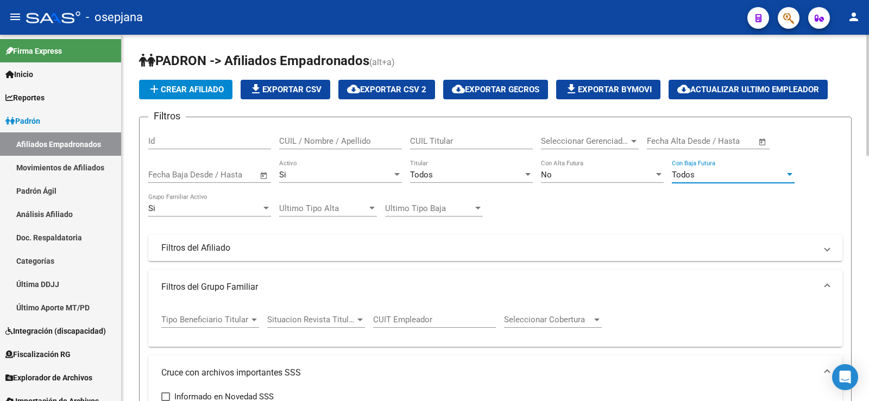
click at [686, 175] on span "Todos" at bounding box center [683, 175] width 23 height 10
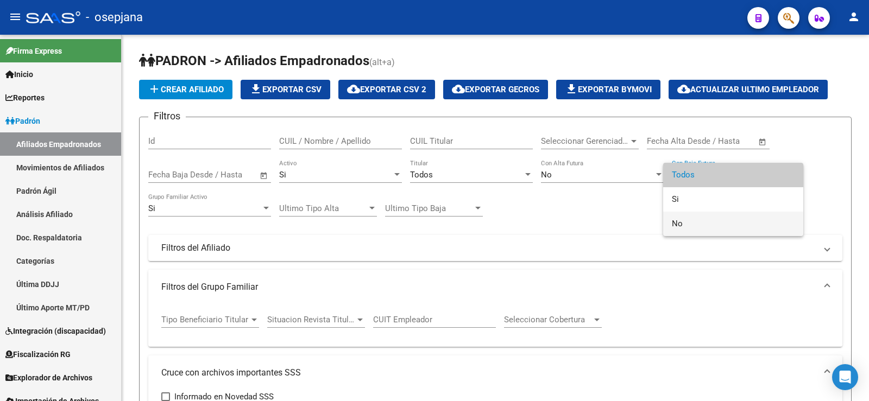
click at [676, 221] on span "No" at bounding box center [733, 224] width 123 height 24
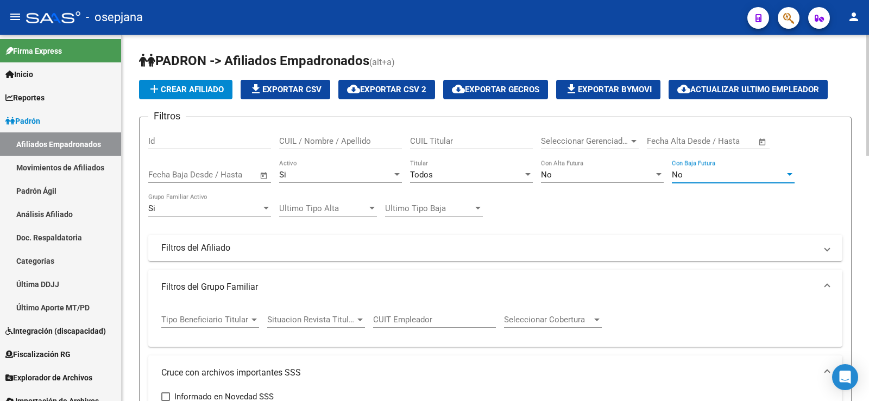
click at [624, 198] on div "Filtros Id CUIL / Nombre / Apellido CUIL Titular Seleccionar Gerenciador Selecc…" at bounding box center [495, 361] width 694 height 471
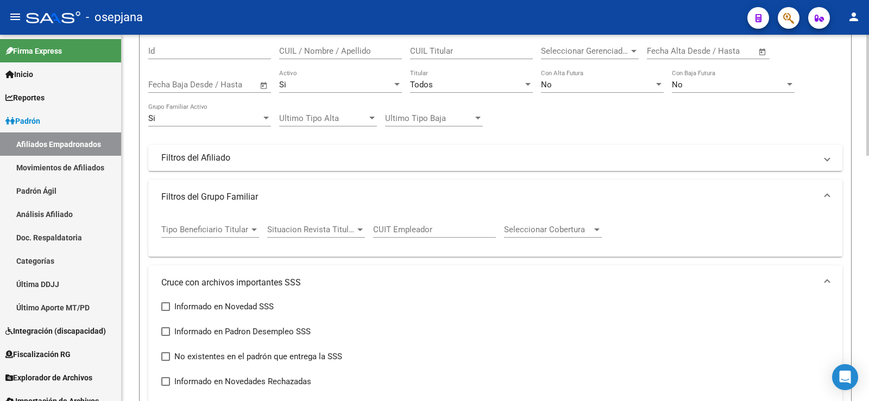
scroll to position [109, 0]
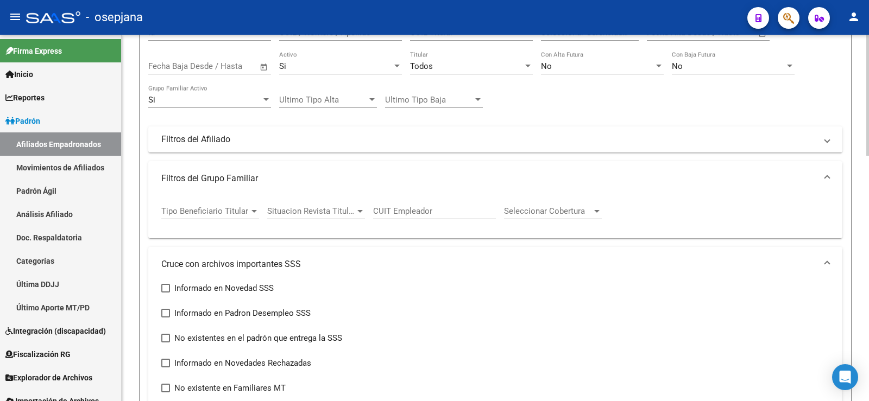
click at [183, 212] on span "Tipo Beneficiario Titular" at bounding box center [205, 211] width 88 height 10
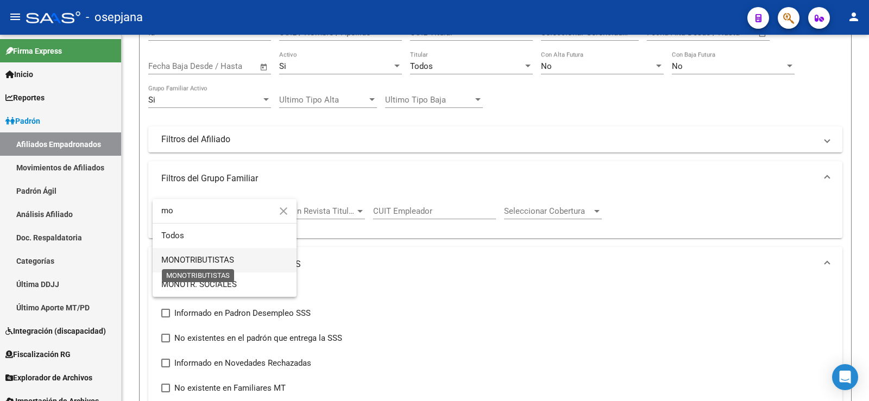
type input "mo"
click at [208, 263] on span "MONOTRIBUTISTAS" at bounding box center [197, 260] width 73 height 10
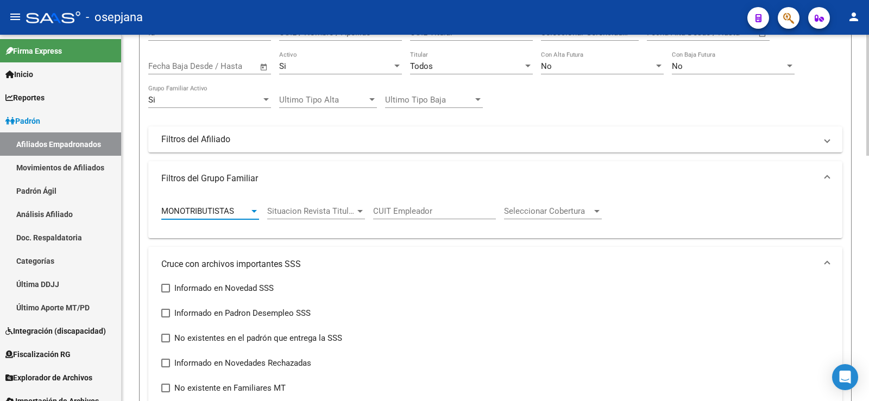
click at [142, 219] on form "Filtros Id CUIL / Nombre / Apellido CUIL Titular Seleccionar Gerenciador Selecc…" at bounding box center [495, 285] width 712 height 554
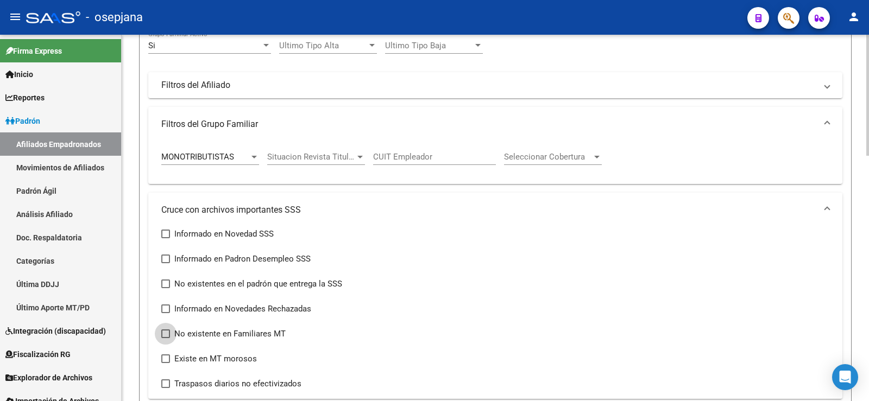
click at [162, 332] on span at bounding box center [165, 334] width 9 height 9
click at [165, 338] on input "No existente en Familiares MT" at bounding box center [165, 338] width 1 height 1
checkbox input "true"
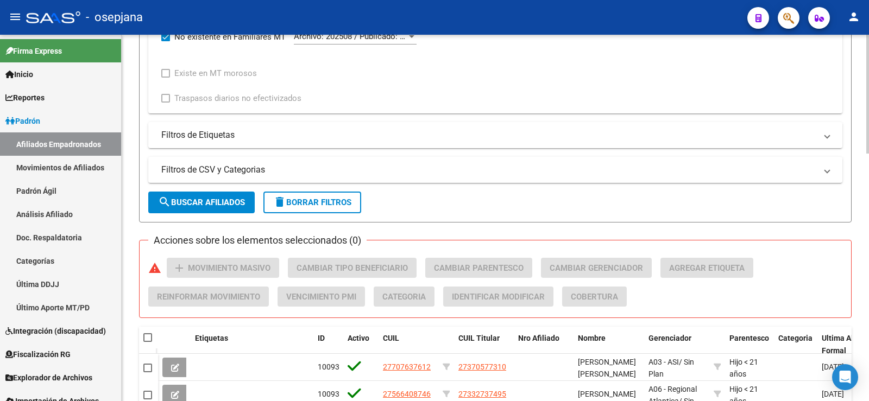
scroll to position [489, 0]
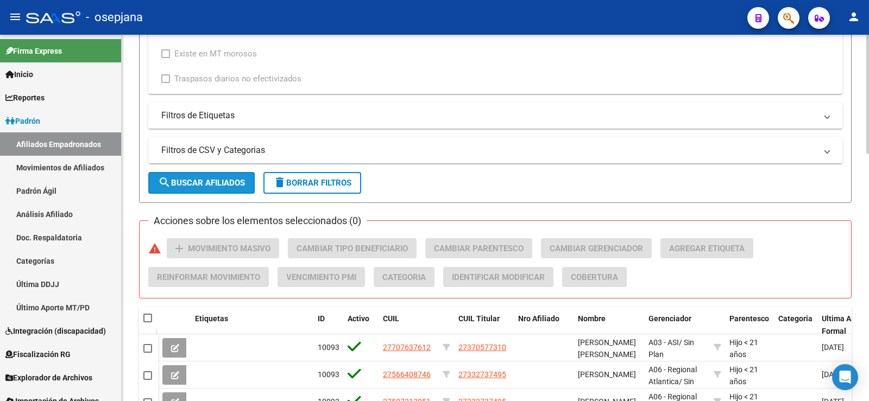
click at [216, 187] on span "search Buscar Afiliados" at bounding box center [201, 183] width 87 height 10
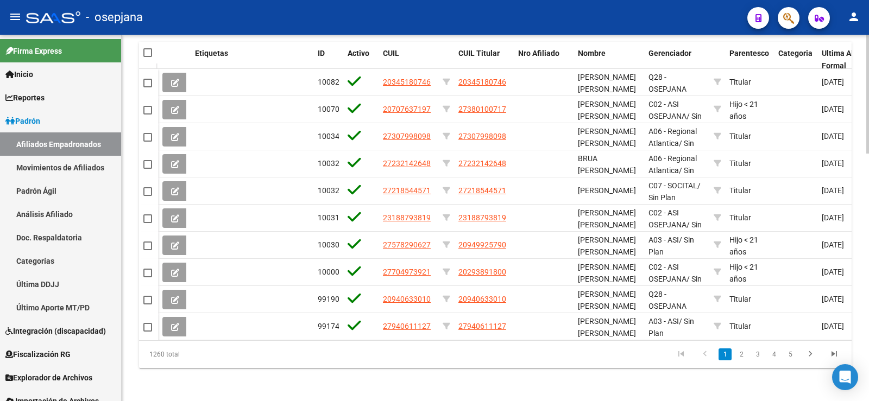
scroll to position [760, 0]
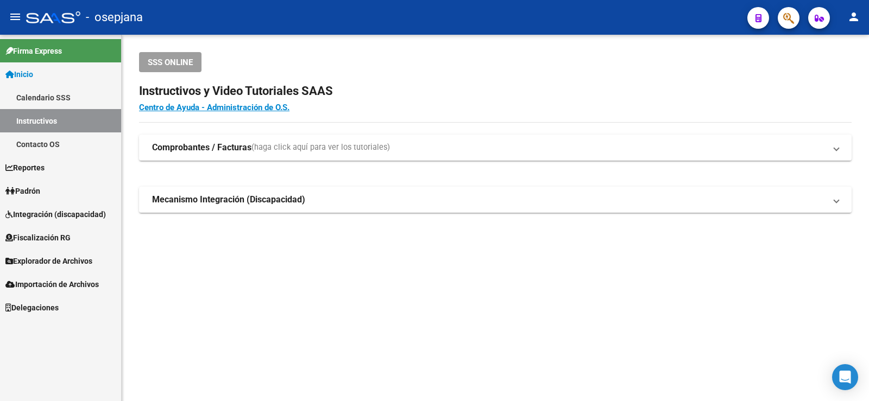
click at [40, 188] on span "Padrón" at bounding box center [22, 191] width 35 height 12
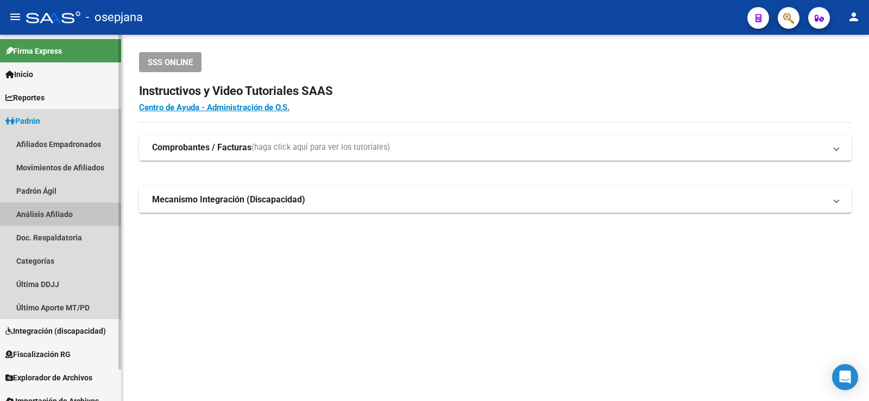
click at [43, 207] on link "Análisis Afiliado" at bounding box center [60, 213] width 121 height 23
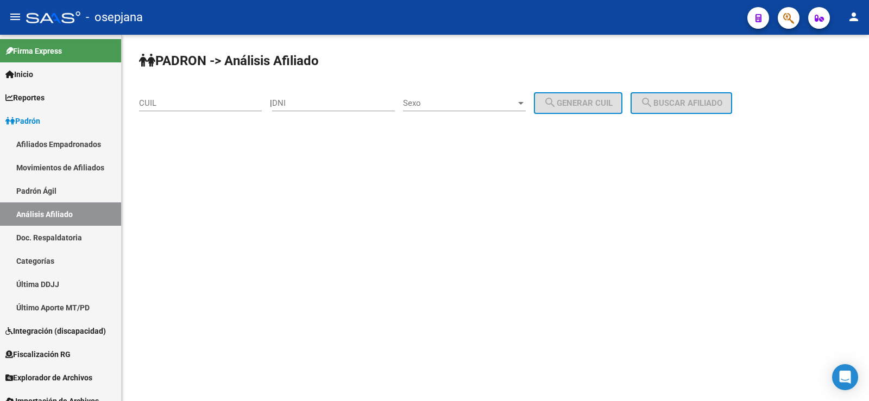
click at [160, 107] on input "CUIL" at bounding box center [200, 103] width 123 height 10
paste input "20-28011560-7"
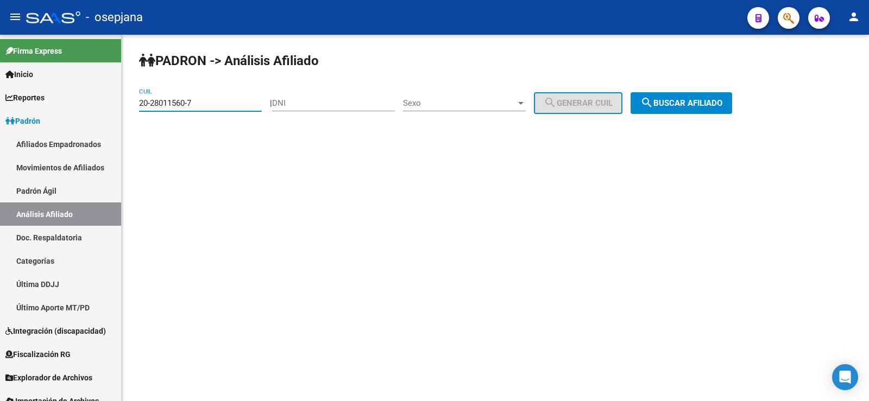
type input "20-28011560-7"
click at [684, 102] on span "search Buscar afiliado" at bounding box center [681, 103] width 82 height 10
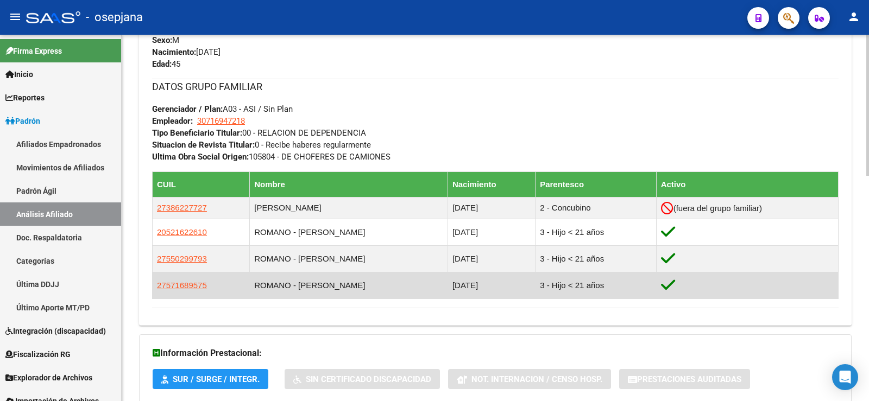
scroll to position [543, 0]
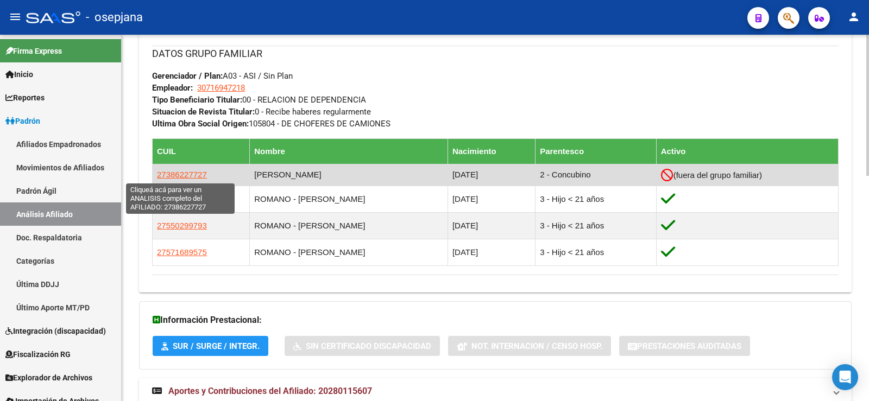
click at [188, 176] on span "27386227727" at bounding box center [182, 174] width 50 height 9
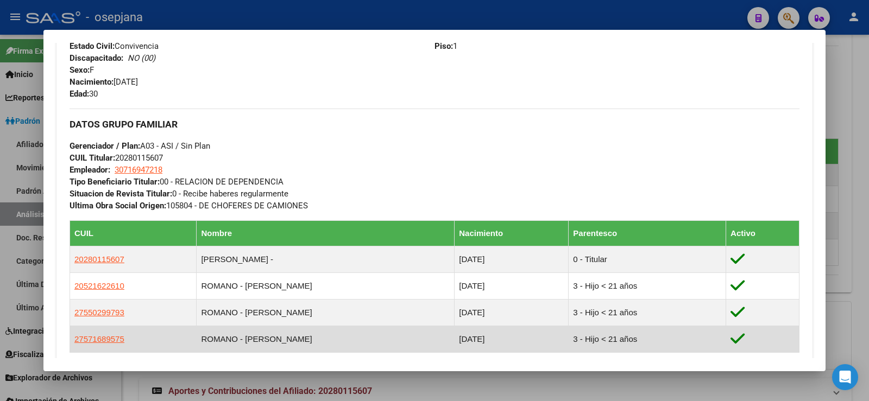
scroll to position [217, 0]
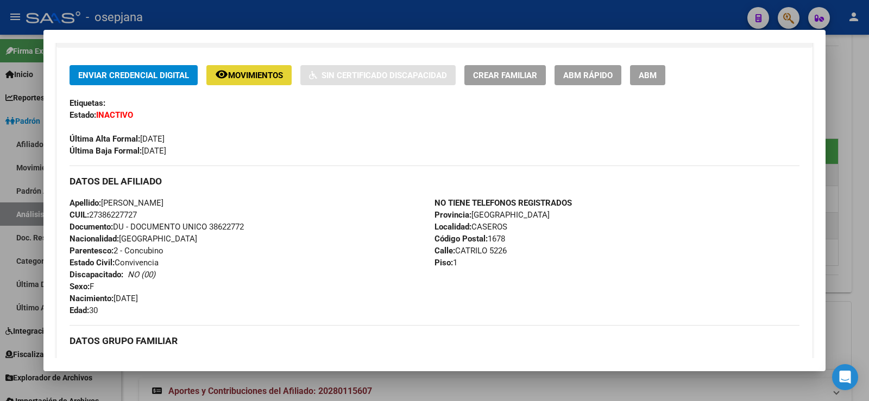
click at [265, 81] on button "remove_red_eye Movimientos" at bounding box center [248, 75] width 85 height 20
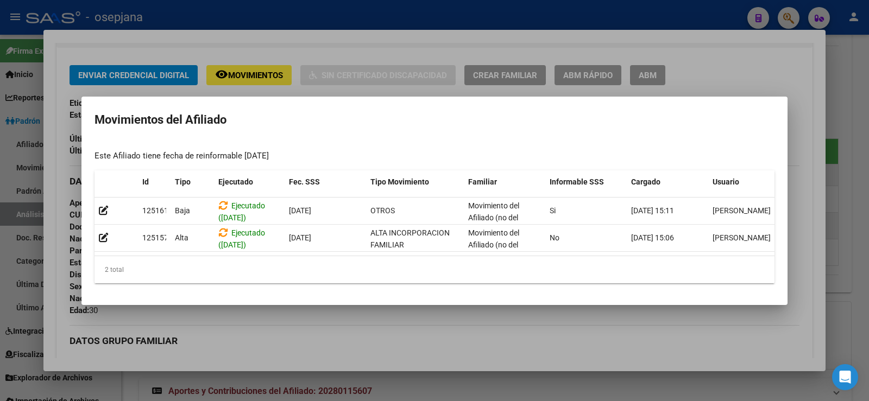
click at [377, 338] on div at bounding box center [434, 200] width 869 height 401
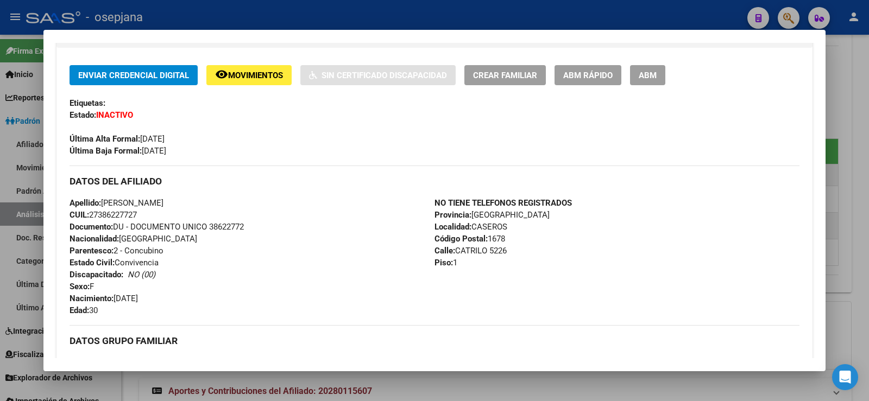
click at [415, 124] on div "Última Alta Formal: 01/02/2024" at bounding box center [434, 133] width 730 height 24
click at [867, 78] on div at bounding box center [434, 200] width 869 height 401
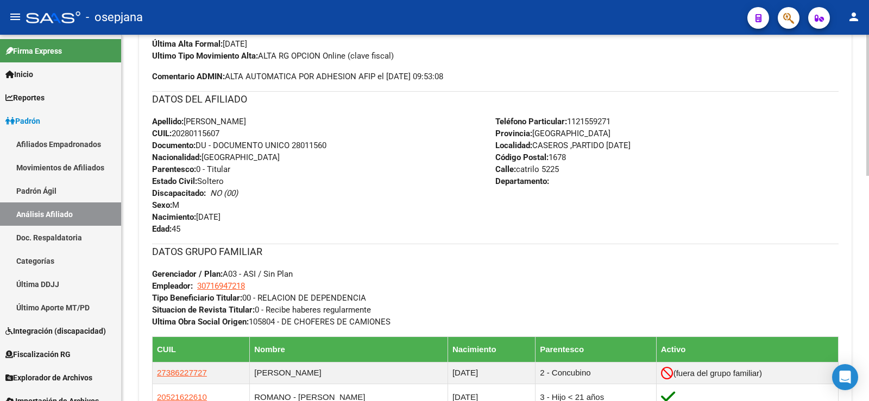
scroll to position [313, 0]
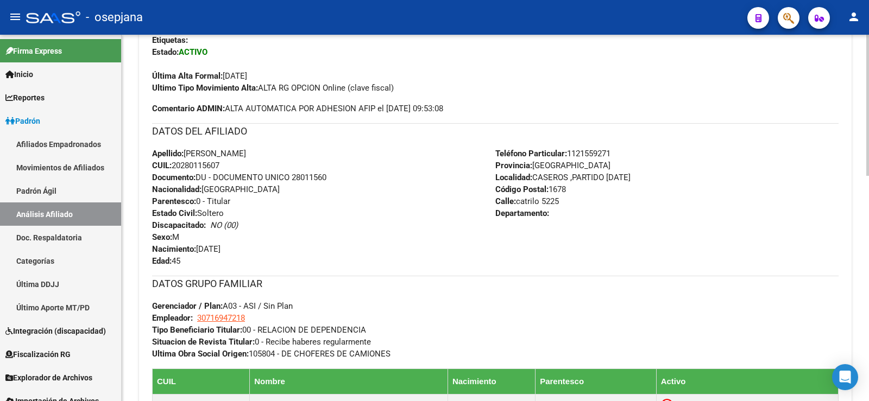
click at [376, 233] on div "Apellido: ROMANO PABLO DANIEL CUIL: 20280115607 Documento: DU - DOCUMENTO UNICO…" at bounding box center [323, 207] width 343 height 119
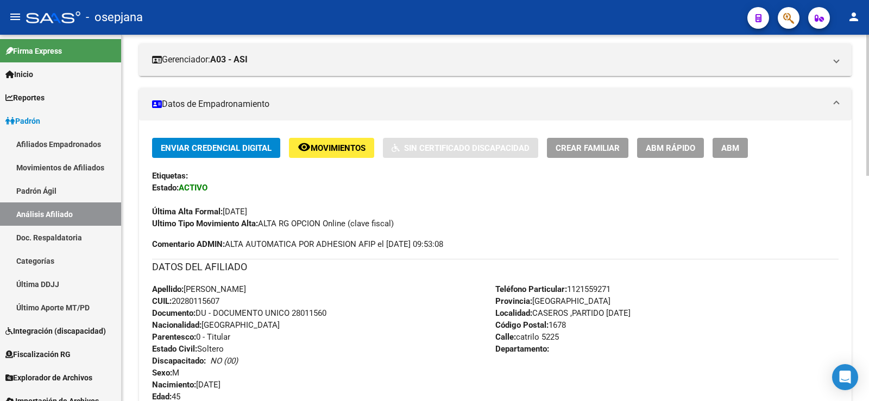
scroll to position [0, 0]
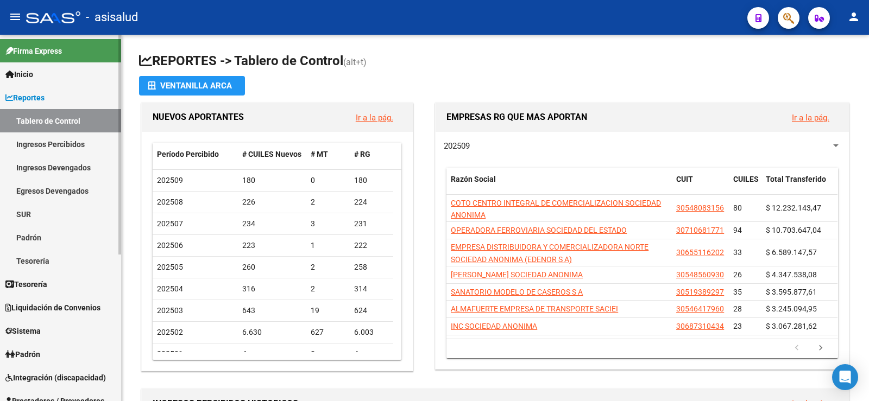
click at [31, 99] on span "Reportes" at bounding box center [24, 98] width 39 height 12
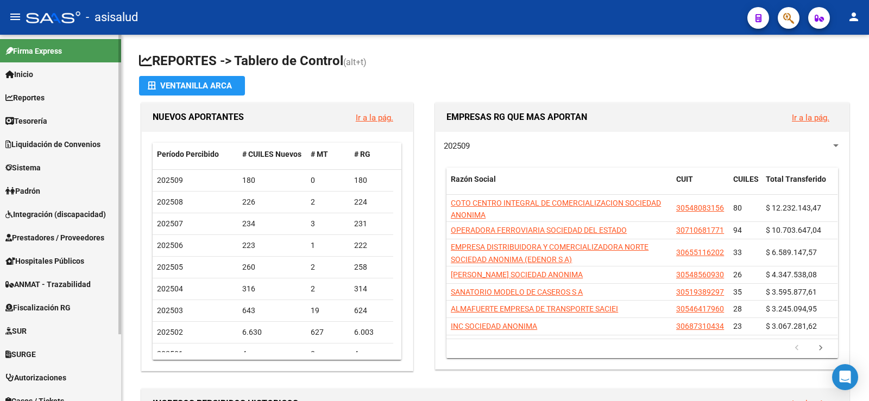
click at [27, 187] on span "Padrón" at bounding box center [22, 191] width 35 height 12
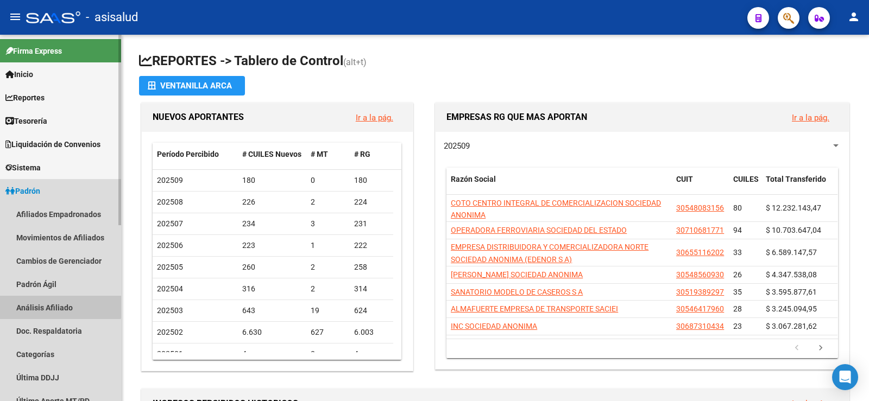
click at [51, 303] on link "Análisis Afiliado" at bounding box center [60, 307] width 121 height 23
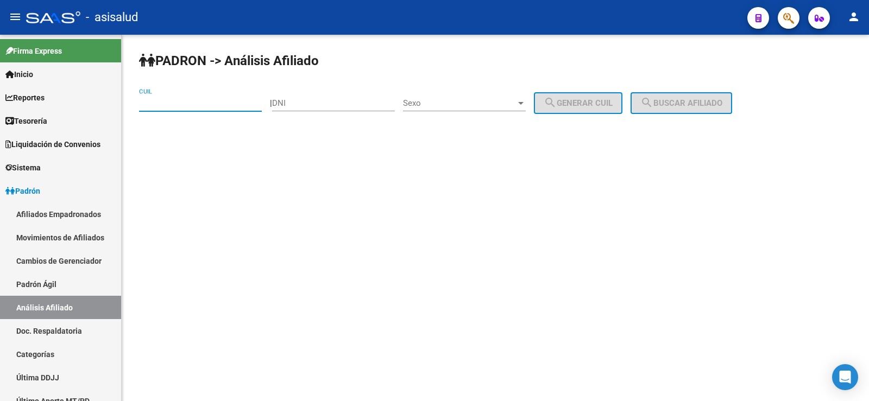
click at [160, 103] on input "CUIL" at bounding box center [200, 103] width 123 height 10
paste input "27-28630834-7"
type input "27-28630834-7"
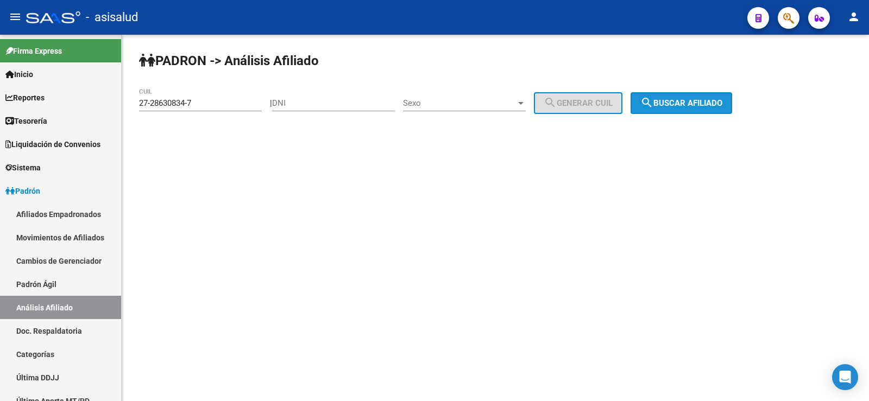
click at [715, 100] on span "search Buscar afiliado" at bounding box center [681, 103] width 82 height 10
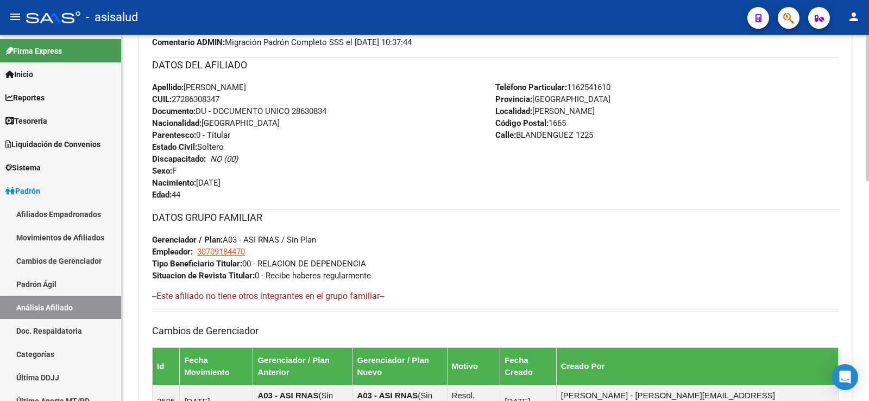
scroll to position [543, 0]
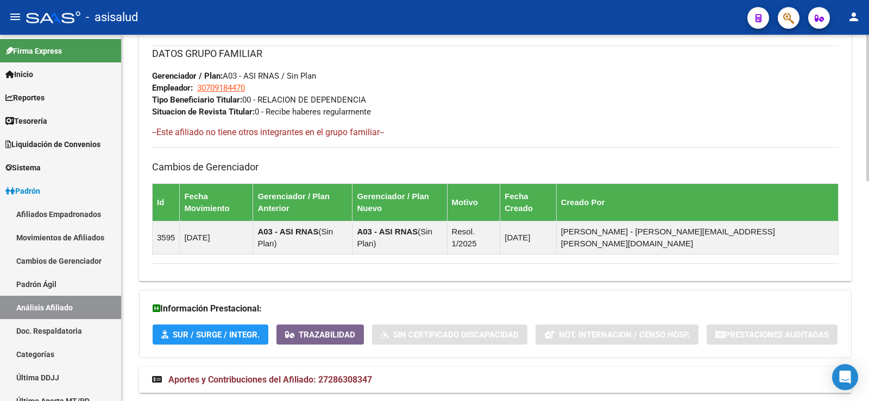
click at [333, 375] on span "Aportes y Contribuciones del Afiliado: 27286308347" at bounding box center [270, 380] width 204 height 10
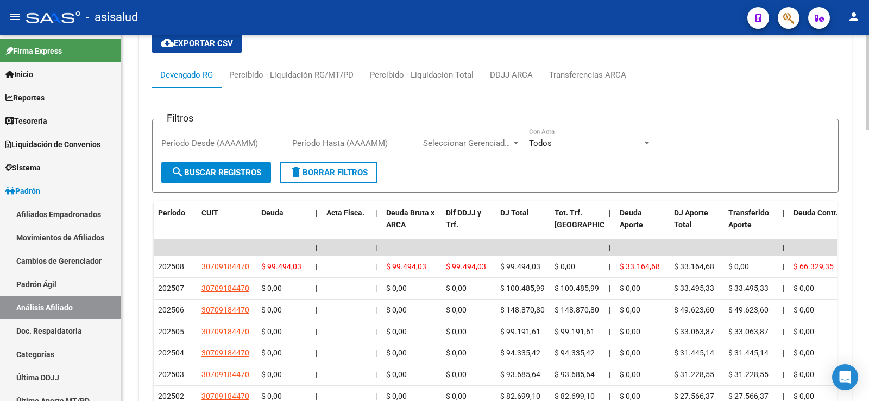
scroll to position [991, 0]
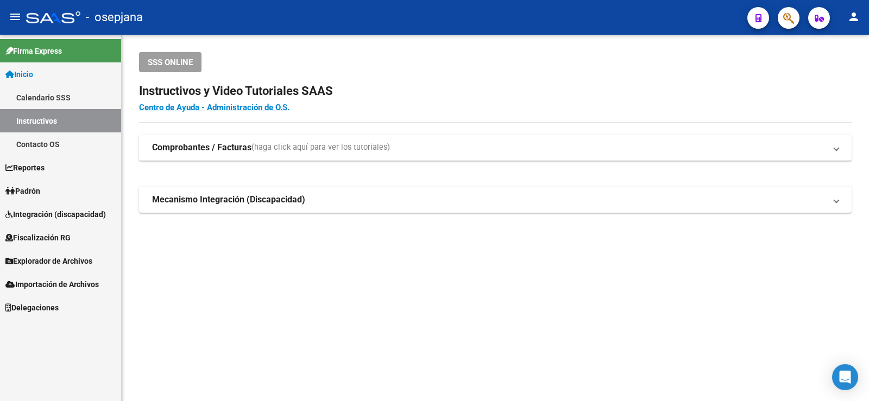
click at [57, 188] on link "Padrón" at bounding box center [60, 190] width 121 height 23
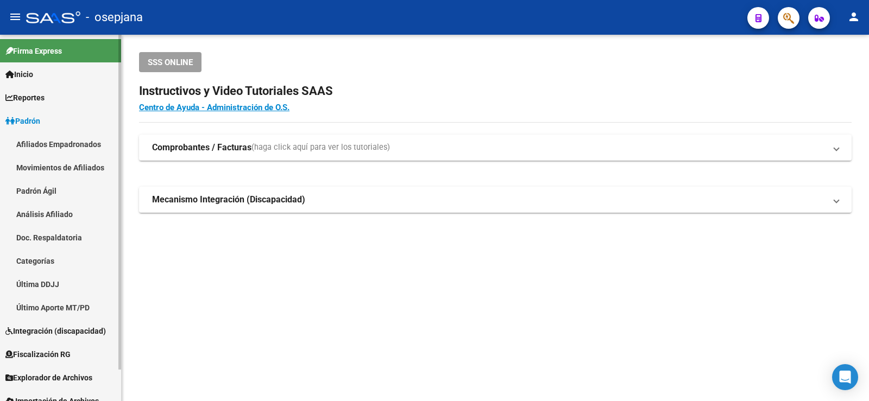
click at [56, 189] on link "Padrón Ágil" at bounding box center [60, 190] width 121 height 23
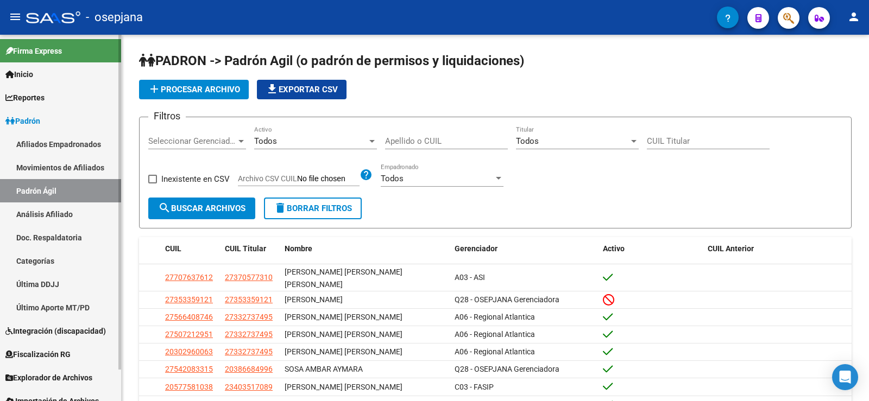
click at [44, 211] on link "Análisis Afiliado" at bounding box center [60, 213] width 121 height 23
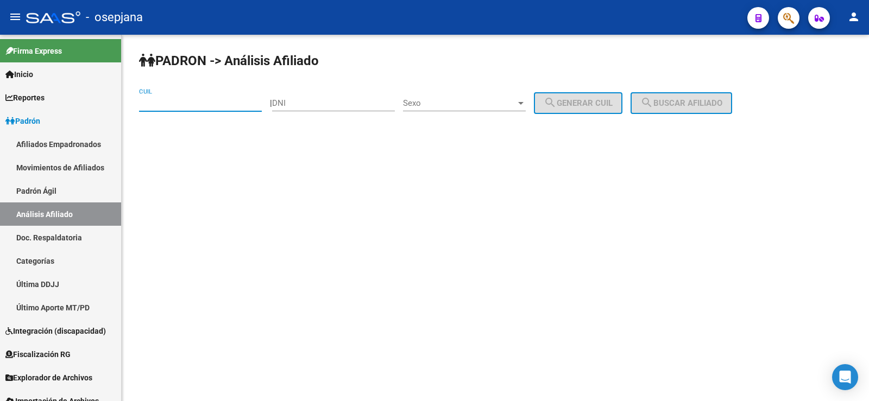
click at [199, 99] on input "CUIL" at bounding box center [200, 103] width 123 height 10
paste input "20-26586490-3"
type input "20-26586490-3"
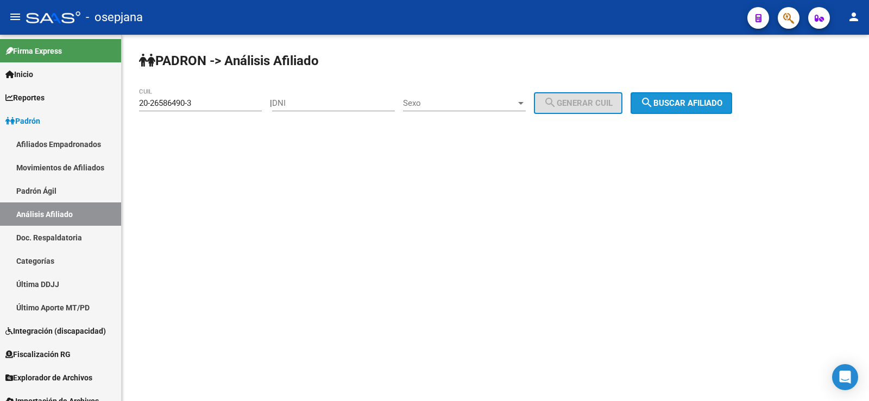
click at [704, 96] on button "search Buscar afiliado" at bounding box center [681, 103] width 102 height 22
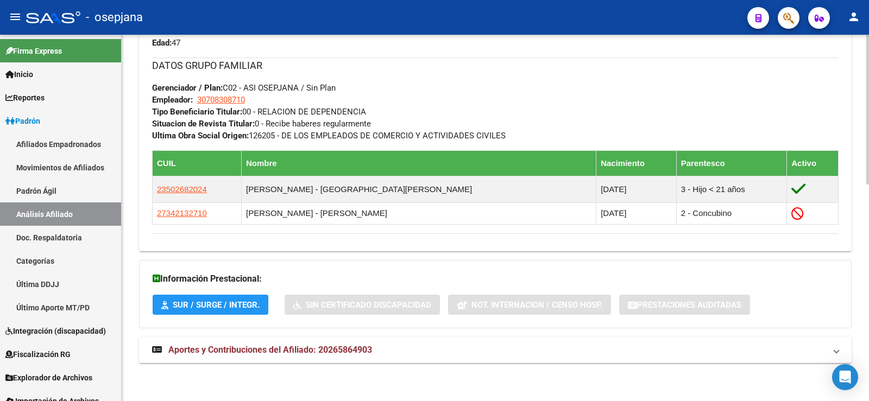
click at [307, 356] on strong "Aportes y Contribuciones del Afiliado: 20265864903" at bounding box center [262, 350] width 220 height 12
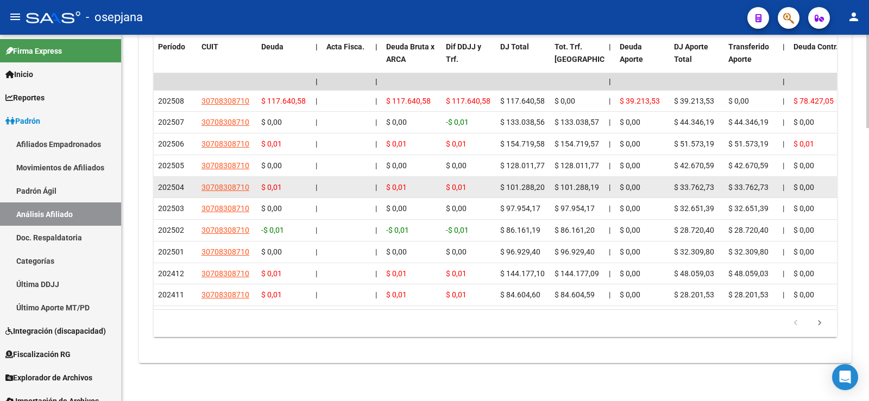
scroll to position [1075, 0]
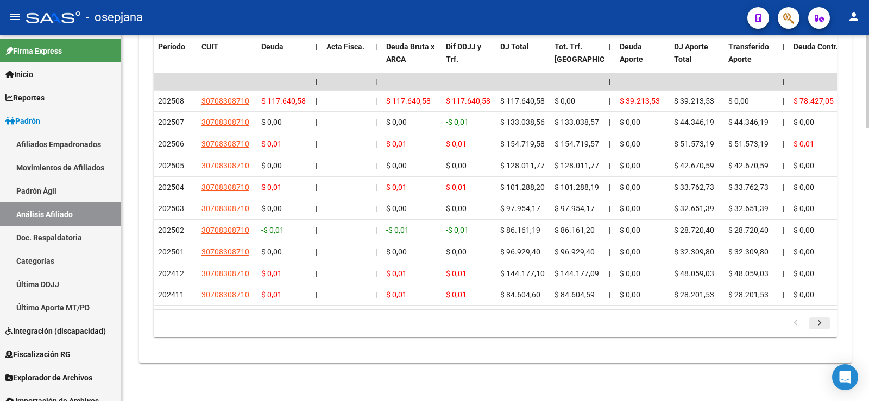
click at [821, 322] on icon "go to next page" at bounding box center [819, 324] width 14 height 13
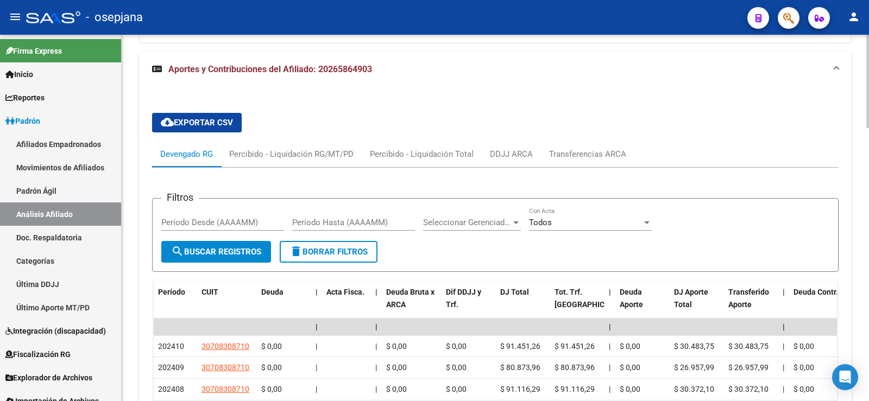
scroll to position [803, 0]
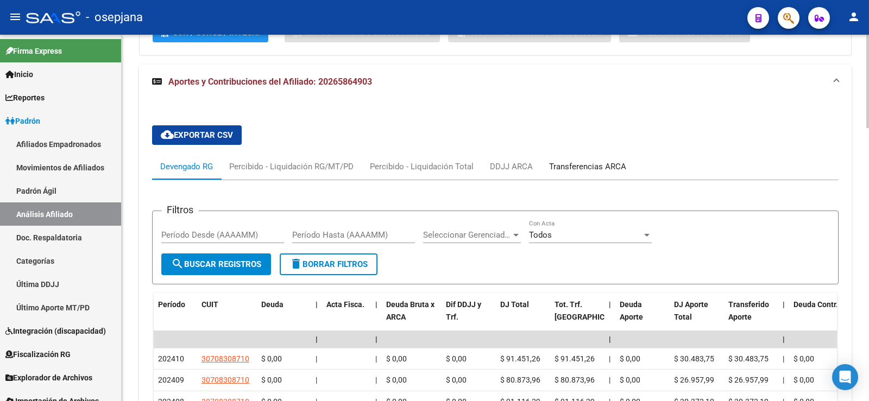
click at [575, 163] on div "Transferencias ARCA" at bounding box center [587, 167] width 77 height 12
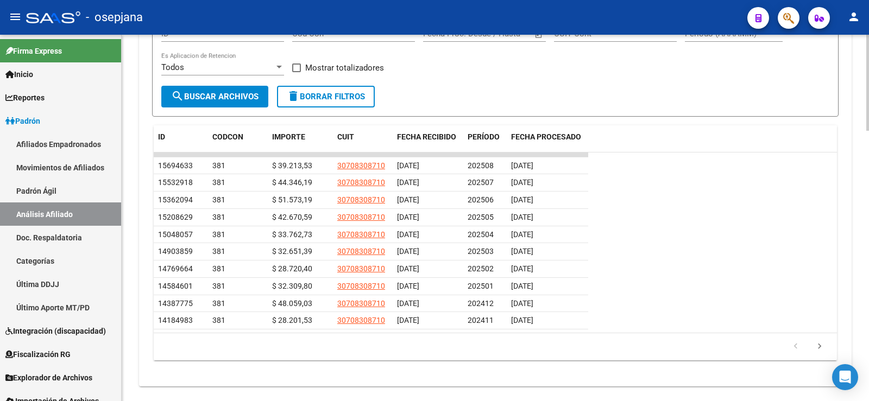
scroll to position [1021, 0]
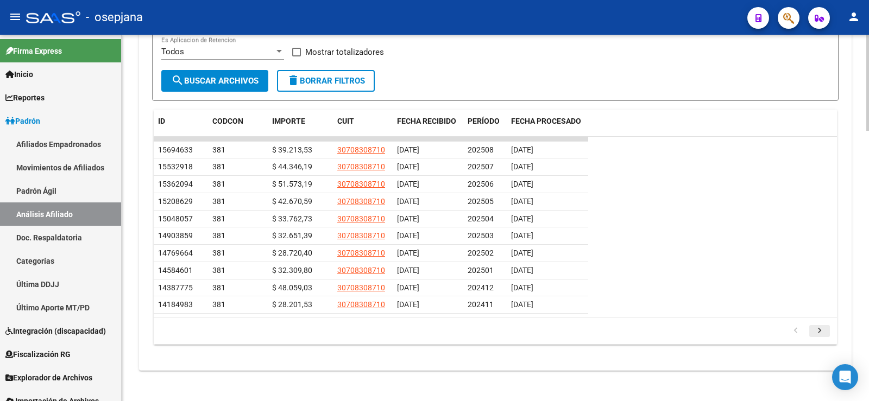
click at [818, 333] on icon "go to next page" at bounding box center [819, 332] width 14 height 13
click at [816, 335] on icon "go to next page" at bounding box center [819, 332] width 14 height 13
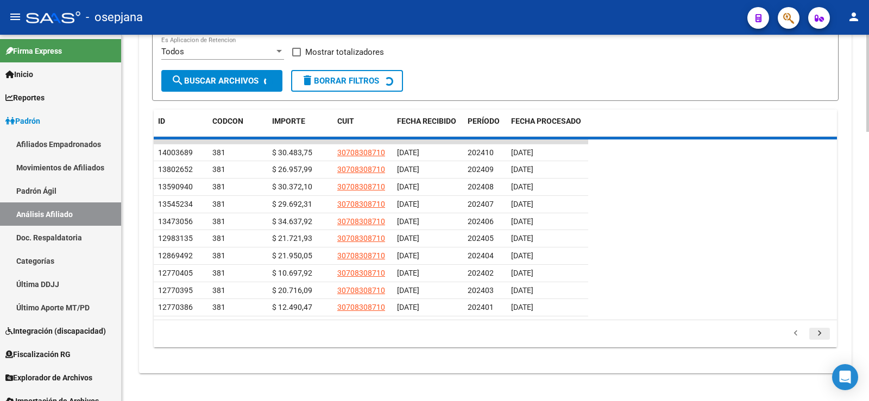
scroll to position [890, 0]
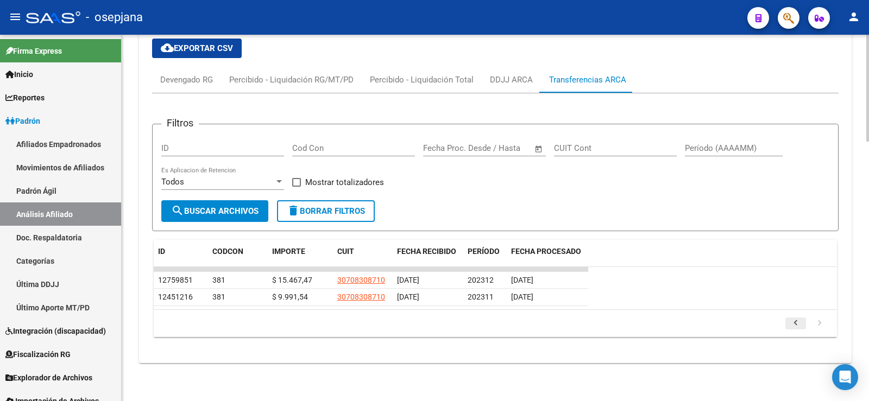
click at [798, 323] on icon "go to previous page" at bounding box center [795, 324] width 14 height 13
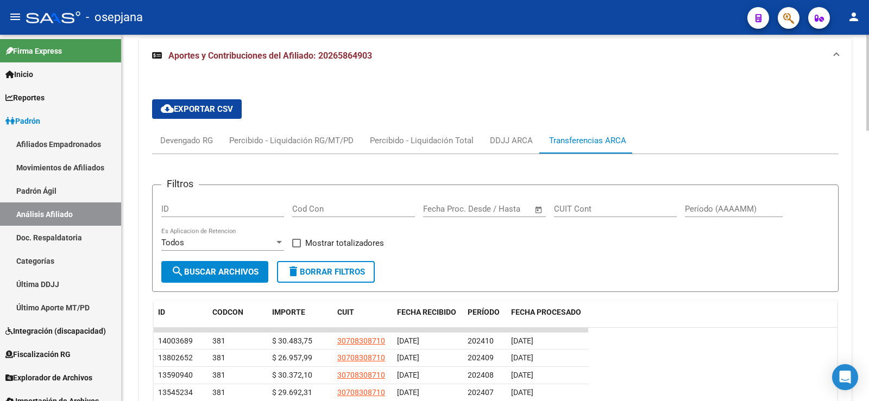
scroll to position [811, 0]
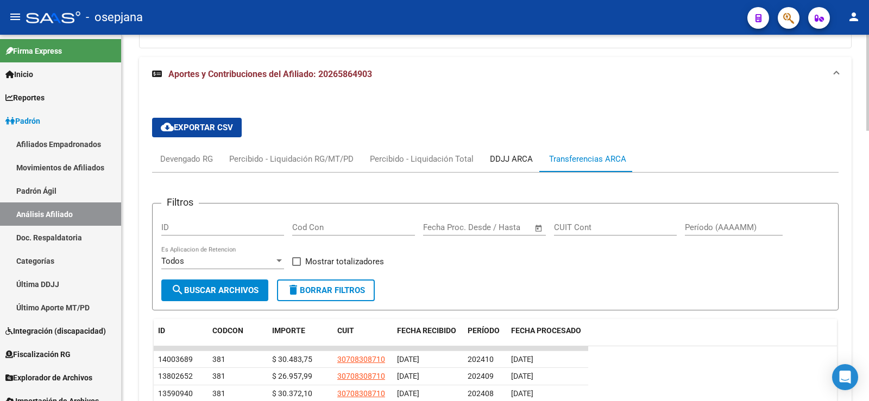
click at [508, 154] on div "DDJJ ARCA" at bounding box center [511, 159] width 43 height 12
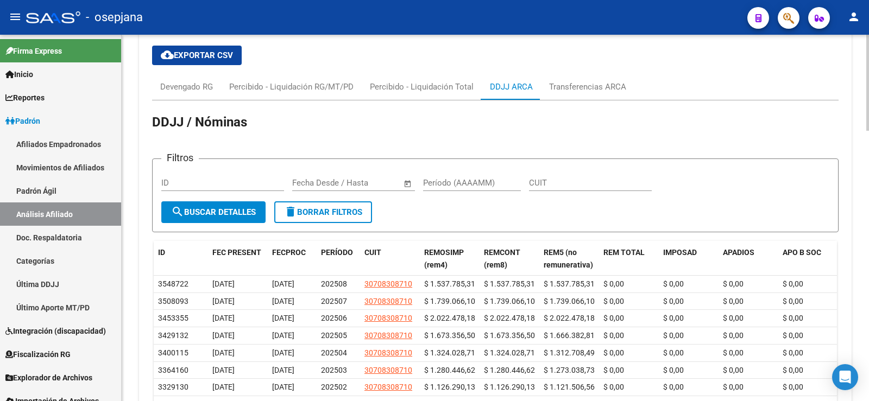
scroll to position [865, 0]
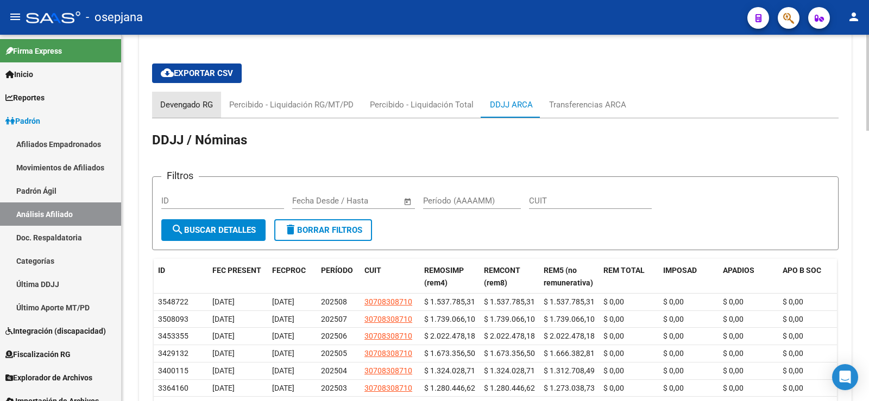
click at [190, 104] on div "Devengado RG" at bounding box center [186, 105] width 53 height 12
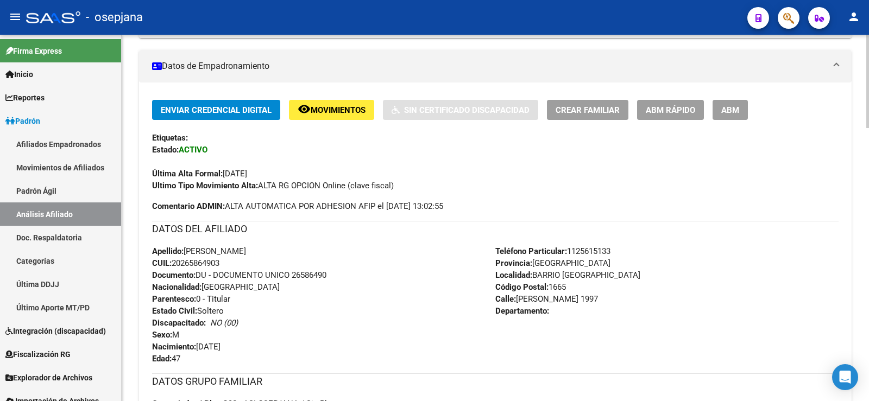
scroll to position [214, 0]
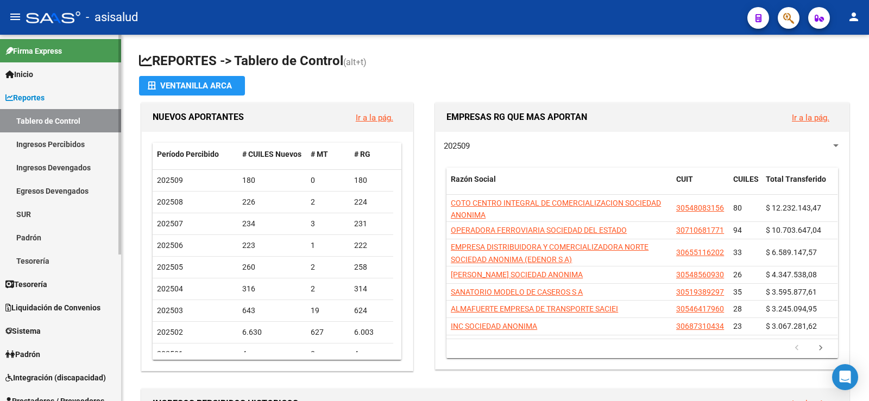
click at [30, 96] on span "Reportes" at bounding box center [24, 98] width 39 height 12
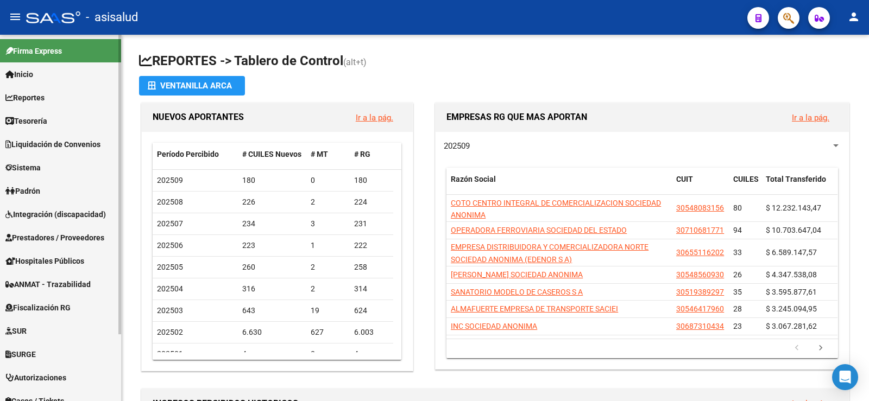
click at [32, 193] on span "Padrón" at bounding box center [22, 191] width 35 height 12
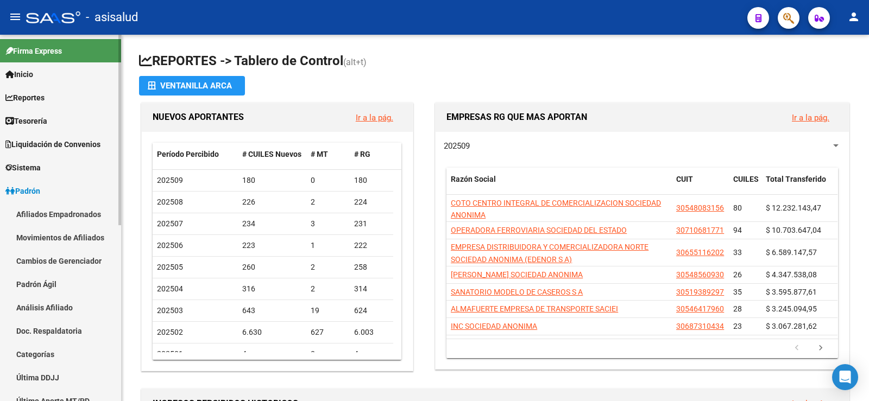
click at [52, 311] on link "Análisis Afiliado" at bounding box center [60, 307] width 121 height 23
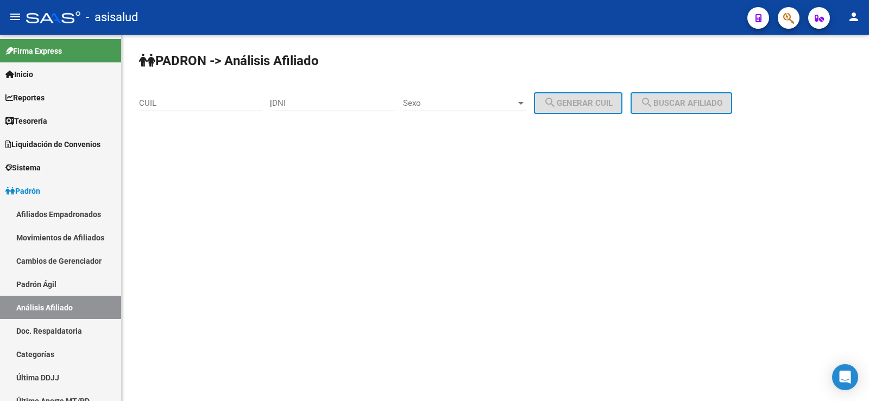
click at [212, 110] on div "CUIL" at bounding box center [200, 99] width 123 height 23
paste input "20-37377426-0"
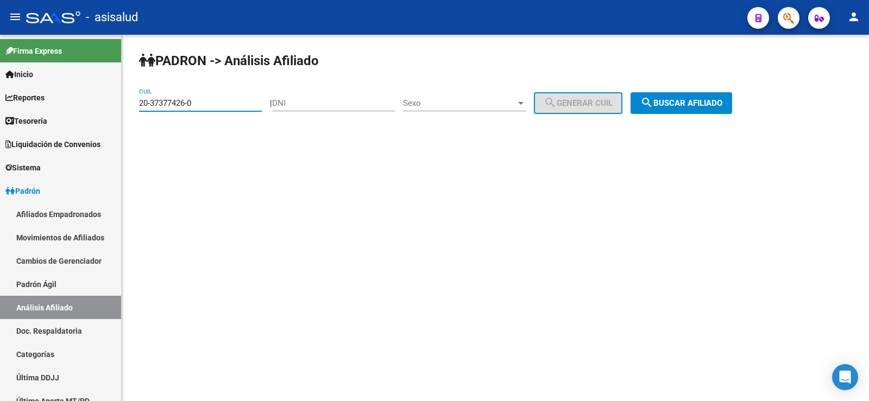
type input "20-37377426-0"
click at [705, 98] on button "search Buscar afiliado" at bounding box center [681, 103] width 102 height 22
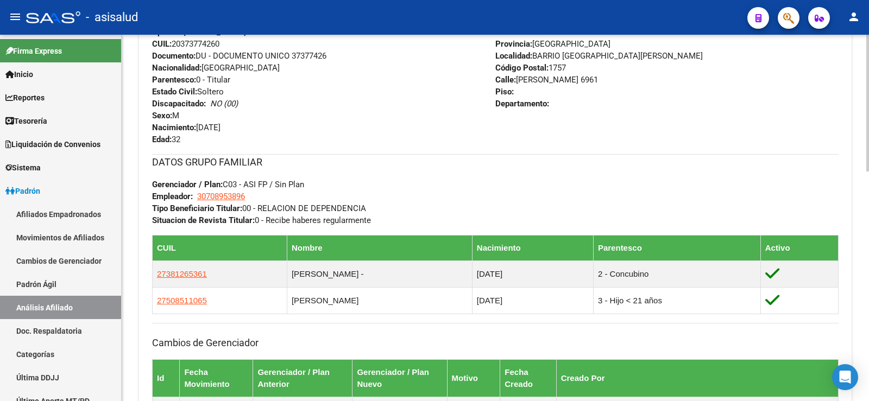
scroll to position [616, 0]
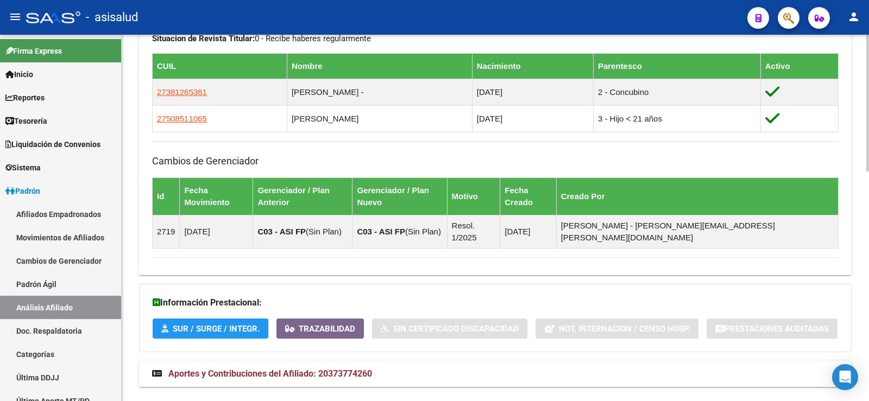
click at [366, 369] on span "Aportes y Contribuciones del Afiliado: 20373774260" at bounding box center [270, 374] width 204 height 10
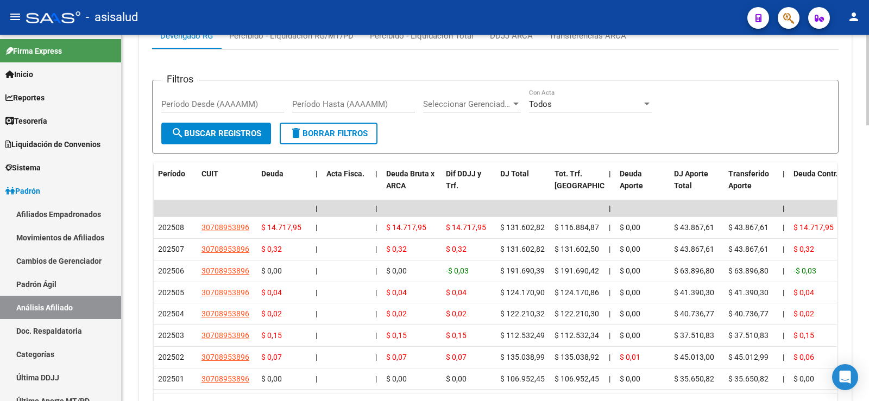
scroll to position [1050, 0]
